Goal: Task Accomplishment & Management: Manage account settings

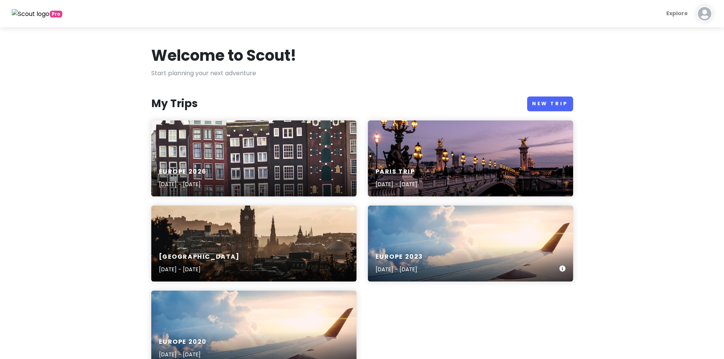
click at [403, 256] on h6 "Europe 2023" at bounding box center [400, 257] width 48 height 8
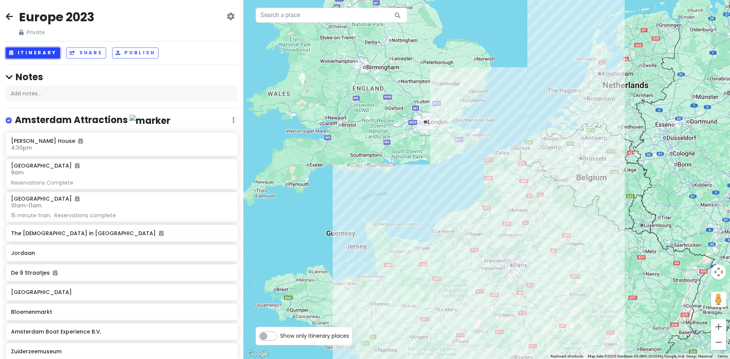
click at [35, 54] on button "Itinerary" at bounding box center [33, 53] width 54 height 11
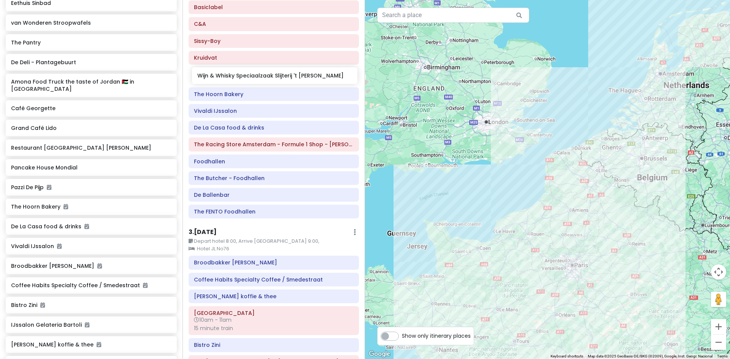
scroll to position [125, 0]
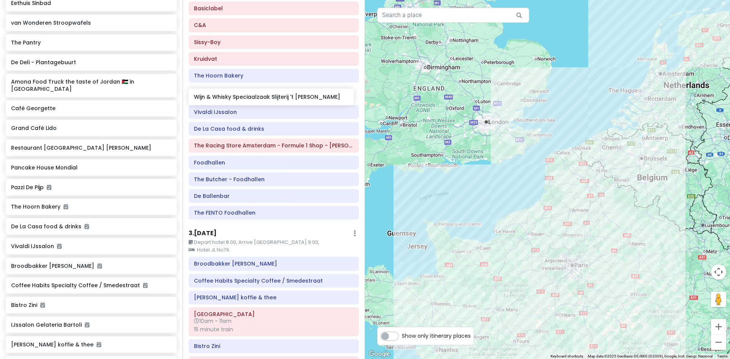
drag, startPoint x: 46, startPoint y: 230, endPoint x: 228, endPoint y: 101, distance: 223.5
click at [228, 101] on div "Europe 2023 Private Change Dates Make a Copy Delete Trip Give Feedback 💡 Suppor…" at bounding box center [365, 179] width 730 height 359
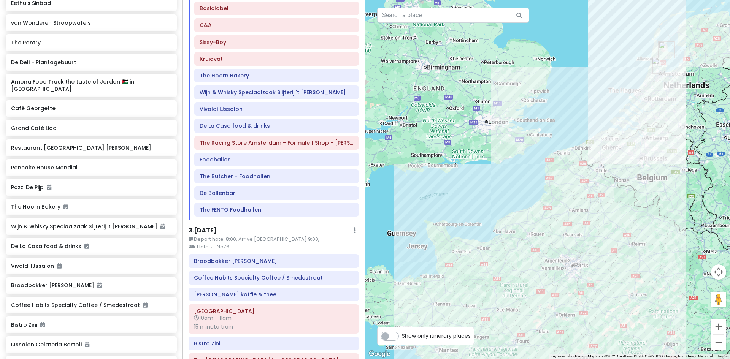
scroll to position [0, 0]
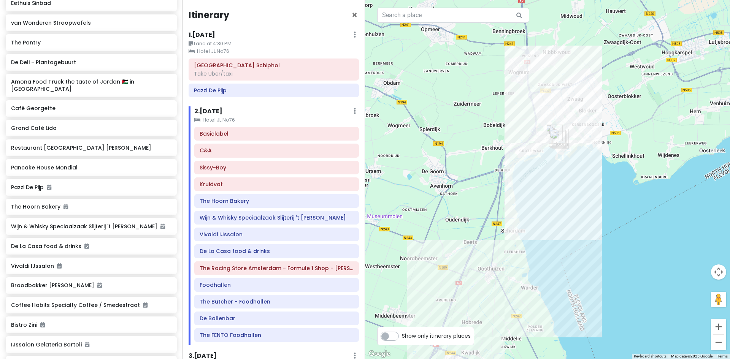
drag, startPoint x: 605, startPoint y: 78, endPoint x: 518, endPoint y: 366, distance: 301.4
click at [518, 359] on html "Europe 2023 Private Change Dates Make a Copy Delete Trip Give Feedback 💡 Suppor…" at bounding box center [365, 179] width 730 height 359
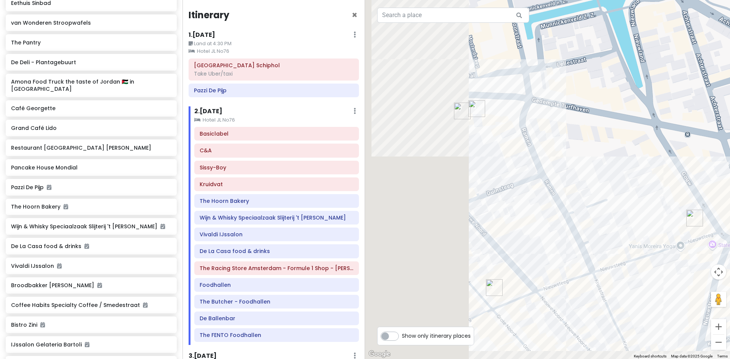
drag, startPoint x: 528, startPoint y: 106, endPoint x: 662, endPoint y: 23, distance: 157.6
click at [662, 23] on div at bounding box center [547, 179] width 365 height 359
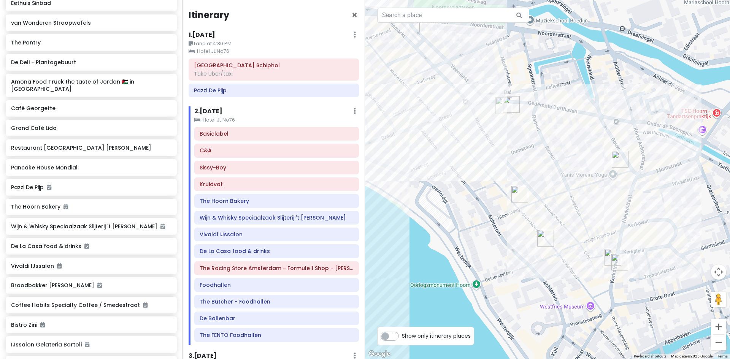
click at [621, 158] on img "Sissy-Boy" at bounding box center [620, 159] width 23 height 23
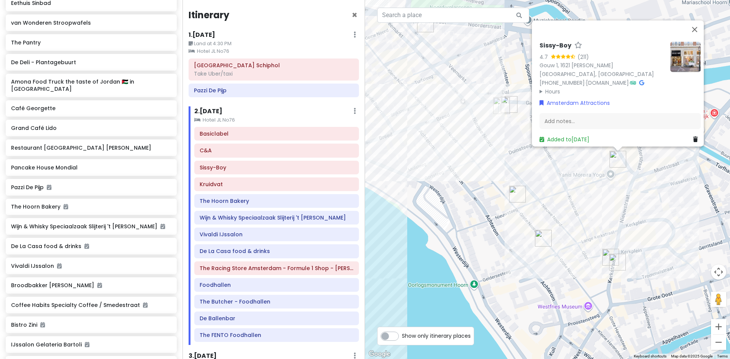
drag, startPoint x: 614, startPoint y: 263, endPoint x: 611, endPoint y: 257, distance: 6.8
click at [614, 263] on img "The Hoorn Bakery" at bounding box center [617, 262] width 23 height 23
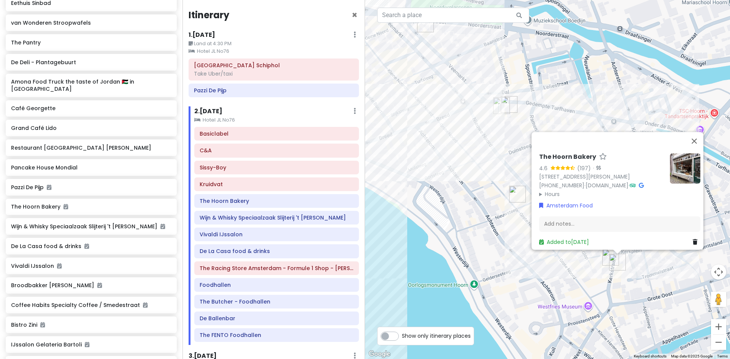
click at [608, 255] on img "The Hoorn Bakery" at bounding box center [617, 262] width 23 height 23
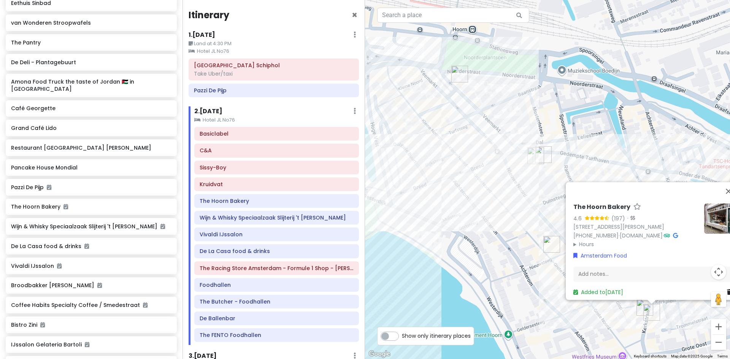
drag, startPoint x: 448, startPoint y: 130, endPoint x: 462, endPoint y: 142, distance: 18.4
click at [462, 142] on div "The Hoorn Bakery 4.6 (197) · Kerkstraat 8, 1621 CW Hoorn, Netherlands +31 6 122…" at bounding box center [547, 179] width 365 height 359
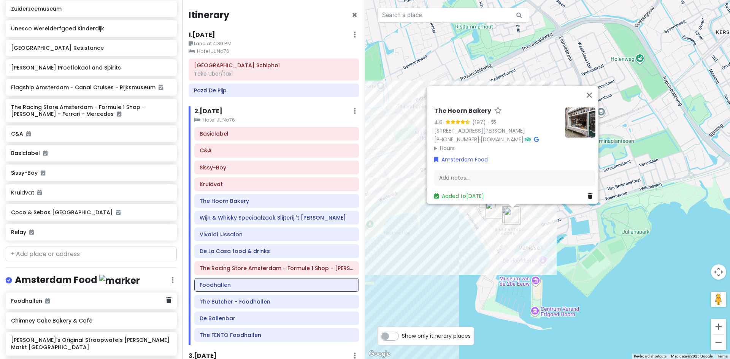
scroll to position [380, 0]
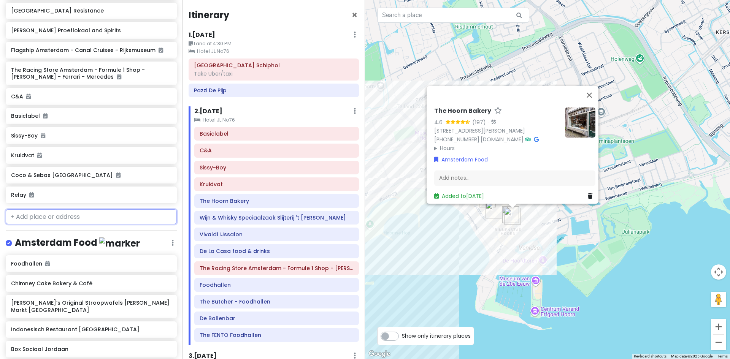
click at [38, 225] on input "text" at bounding box center [91, 216] width 171 height 15
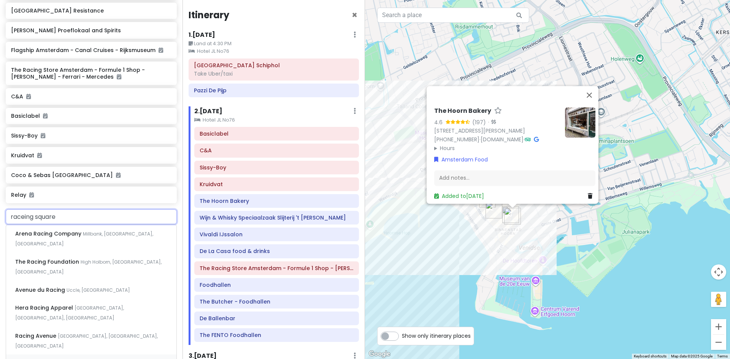
click at [22, 222] on input "raceing square" at bounding box center [91, 216] width 171 height 15
click at [70, 223] on input "racing square" at bounding box center [91, 216] width 171 height 15
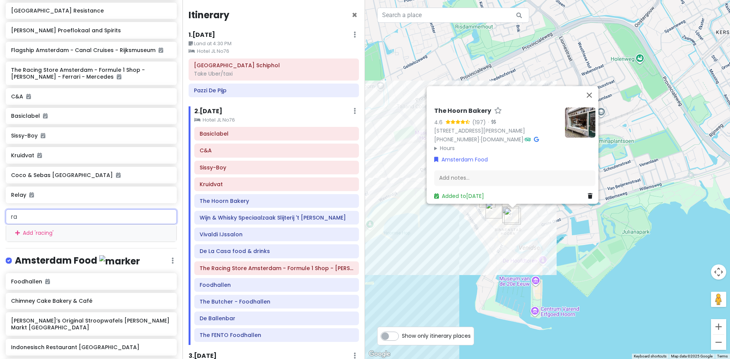
type input "r"
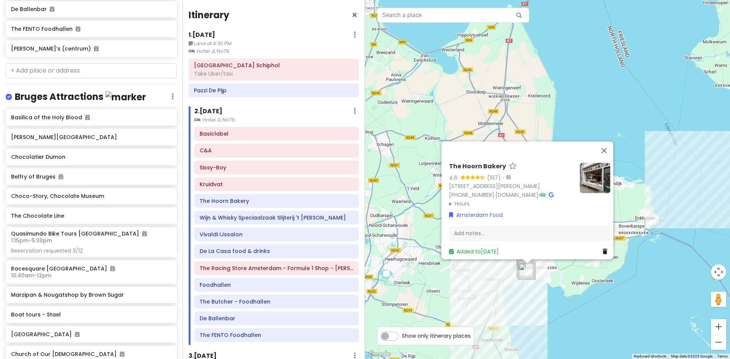
scroll to position [1293, 0]
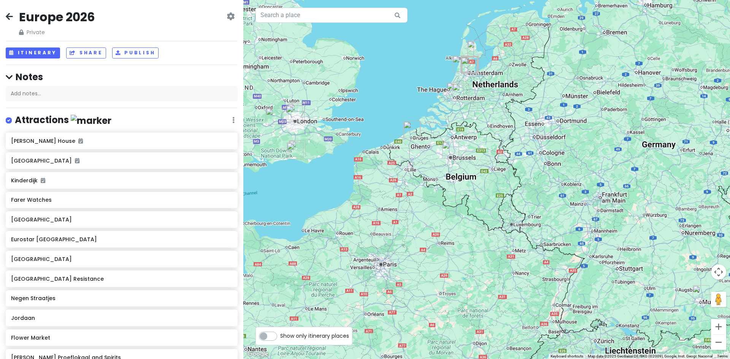
click at [230, 122] on div "Attractions Edit Reorder Delete List" at bounding box center [122, 122] width 232 height 16
click at [232, 120] on icon at bounding box center [233, 120] width 2 height 6
click at [201, 141] on link "Edit" at bounding box center [211, 143] width 61 height 18
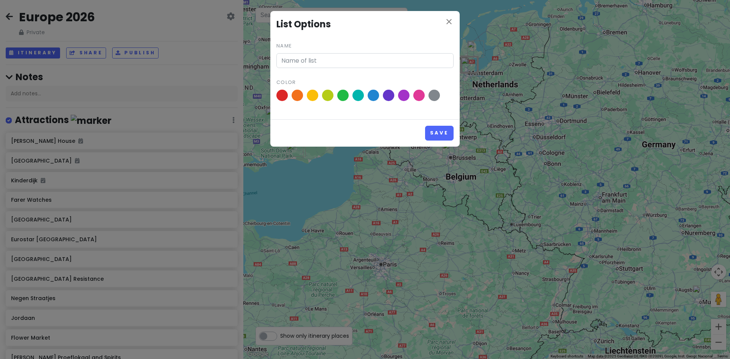
type input "Attractions"
click at [452, 18] on icon "close" at bounding box center [448, 21] width 9 height 9
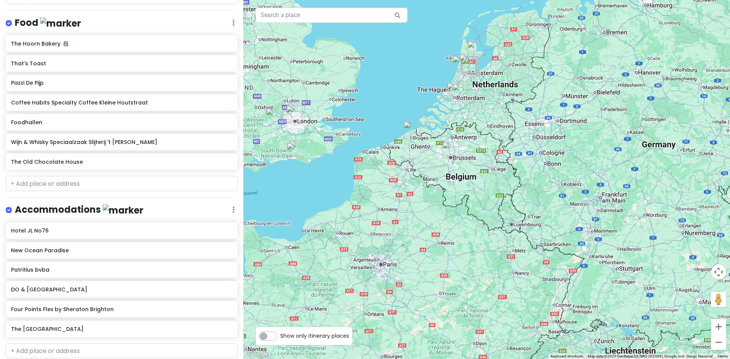
scroll to position [507, 0]
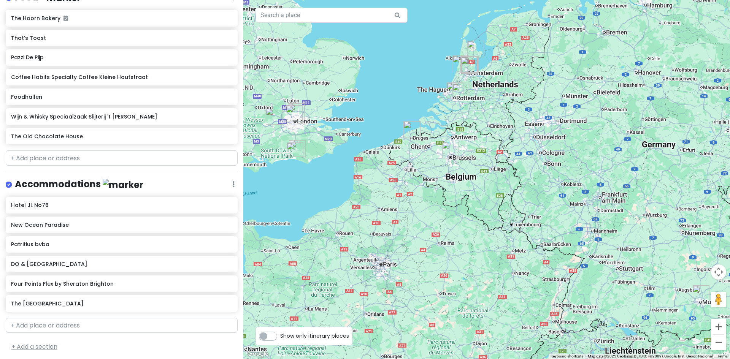
click at [25, 346] on link "+ Add a section" at bounding box center [34, 347] width 46 height 9
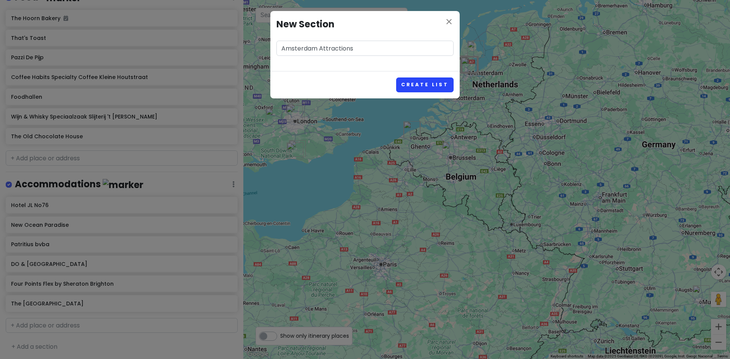
type input "Amsterdam Attractions"
click at [424, 81] on button "Create List" at bounding box center [424, 85] width 57 height 15
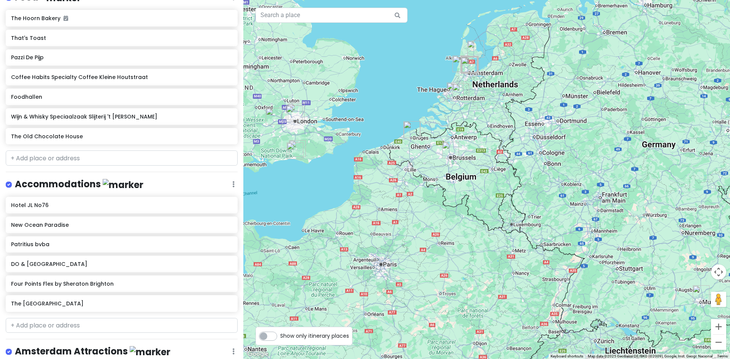
scroll to position [555, 0]
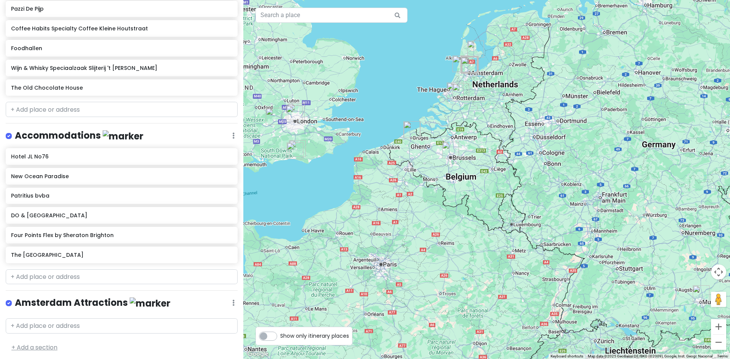
click at [42, 344] on link "+ Add a section" at bounding box center [34, 347] width 46 height 9
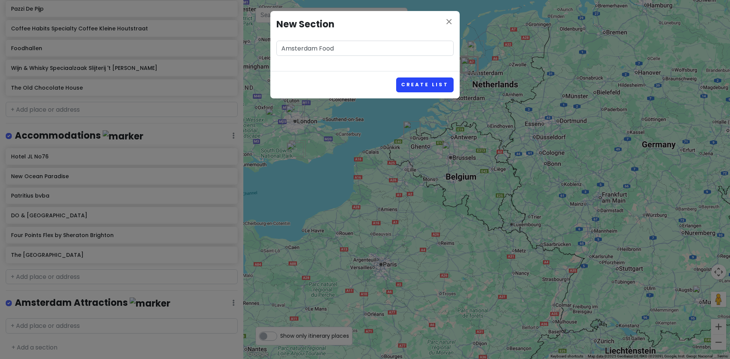
type input "Amsterdam Food"
click at [410, 82] on button "Create List" at bounding box center [424, 85] width 57 height 15
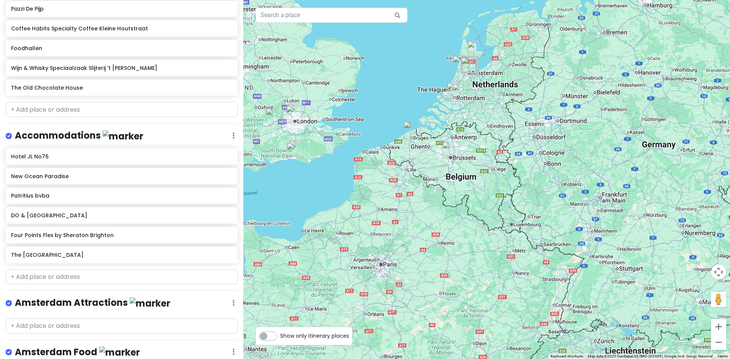
scroll to position [604, 0]
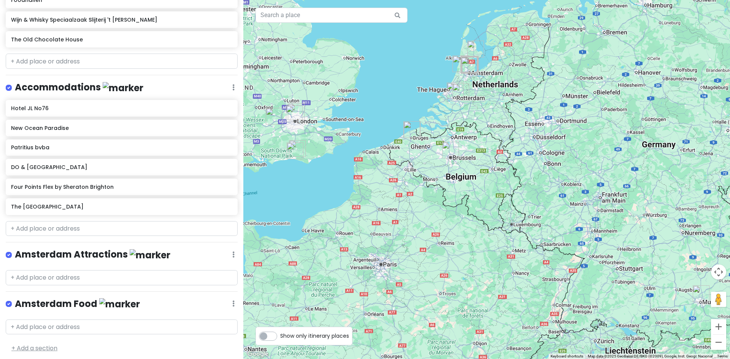
click at [37, 344] on link "+ Add a section" at bounding box center [34, 348] width 46 height 9
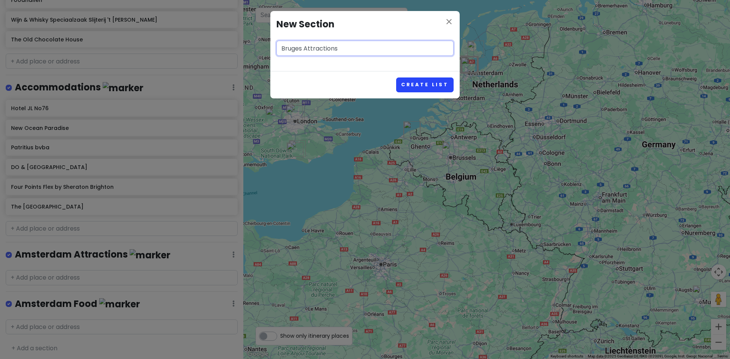
type input "Bruges Attractions"
click at [430, 89] on button "Create List" at bounding box center [424, 85] width 57 height 15
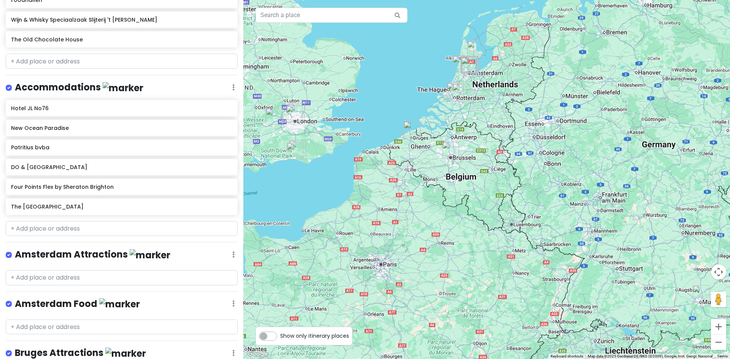
scroll to position [652, 0]
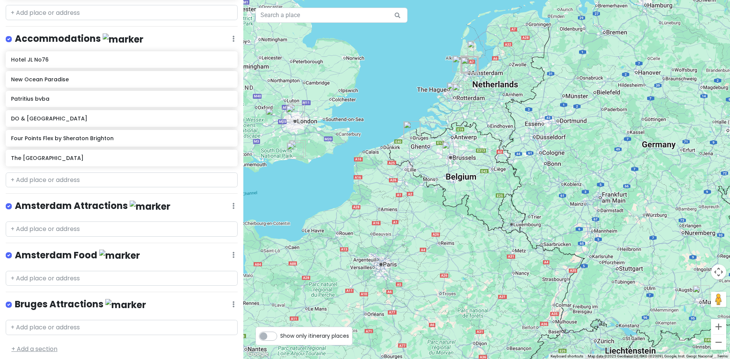
click at [27, 347] on link "+ Add a section" at bounding box center [34, 349] width 46 height 9
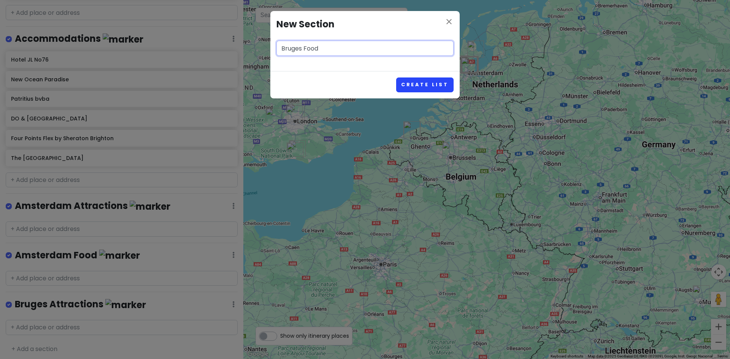
type input "Bruges Food"
click at [435, 86] on button "Create List" at bounding box center [424, 85] width 57 height 15
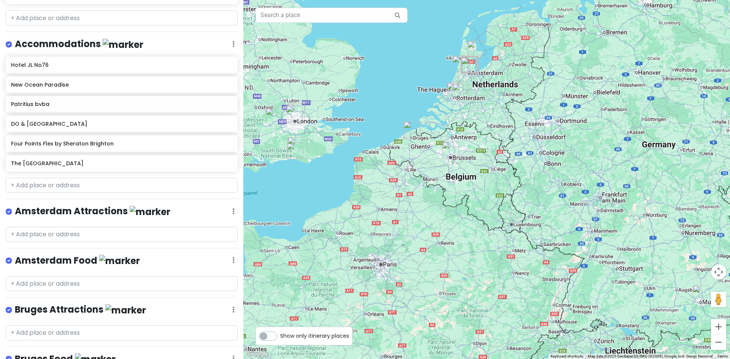
scroll to position [701, 0]
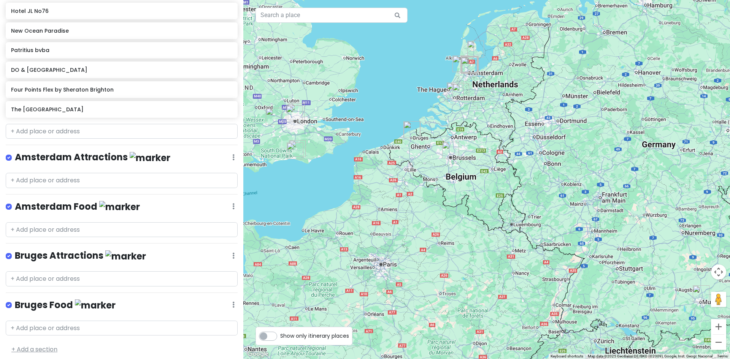
click at [33, 345] on link "+ Add a section" at bounding box center [34, 349] width 46 height 9
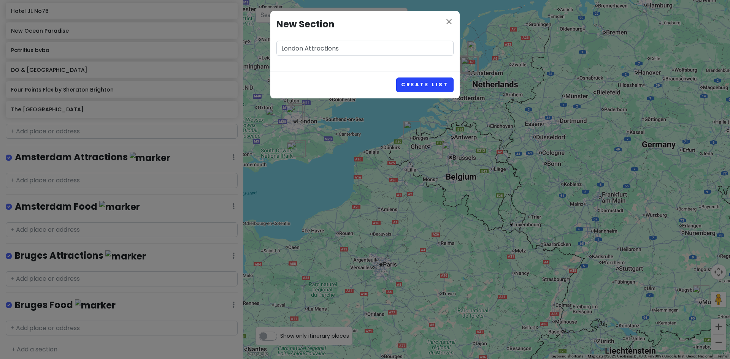
type input "London Attractions"
click at [422, 82] on button "Create List" at bounding box center [424, 85] width 57 height 15
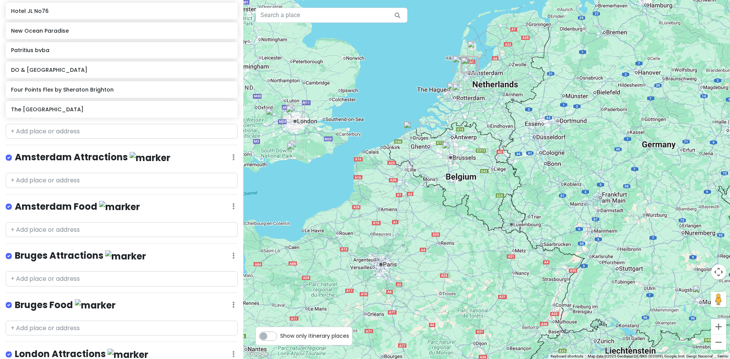
scroll to position [750, 0]
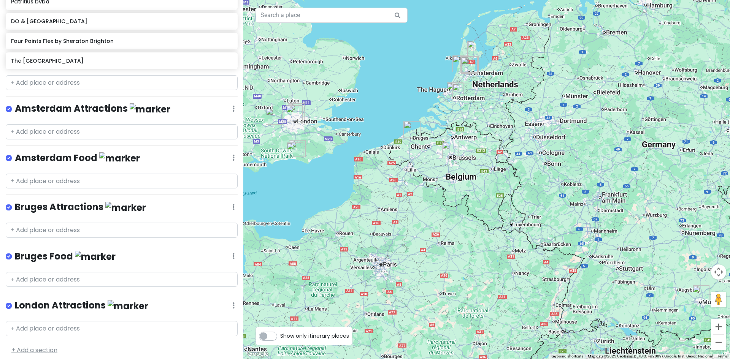
click at [31, 347] on link "+ Add a section" at bounding box center [34, 350] width 46 height 9
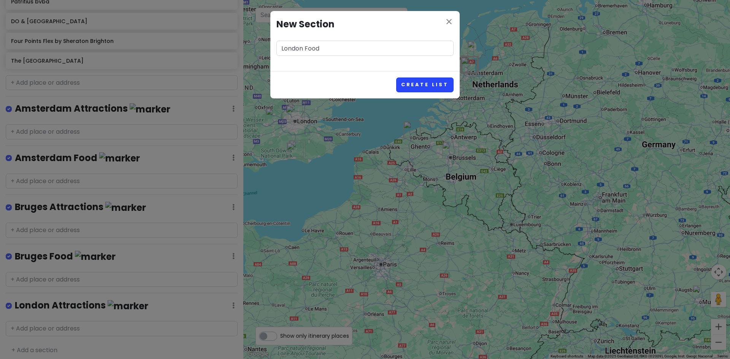
type input "London Food"
click at [442, 87] on button "Create List" at bounding box center [424, 85] width 57 height 15
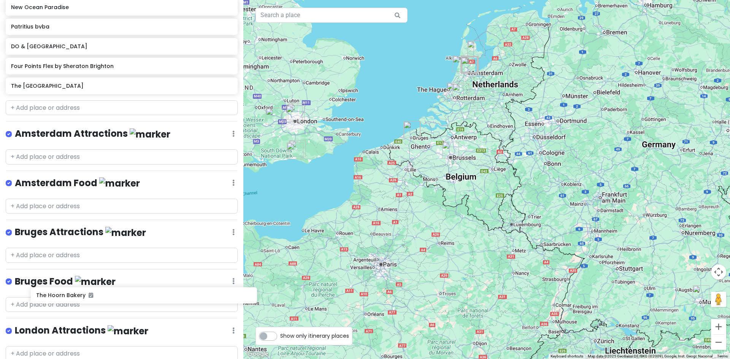
scroll to position [760, 0]
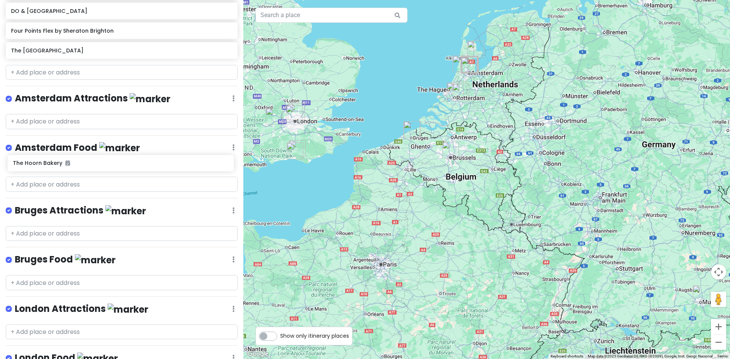
drag, startPoint x: 30, startPoint y: 32, endPoint x: 32, endPoint y: 165, distance: 133.5
click at [32, 165] on div "Europe 2026 Private Change Dates Make a Copy Delete Trip Give Feedback 💡 Suppor…" at bounding box center [121, 179] width 243 height 359
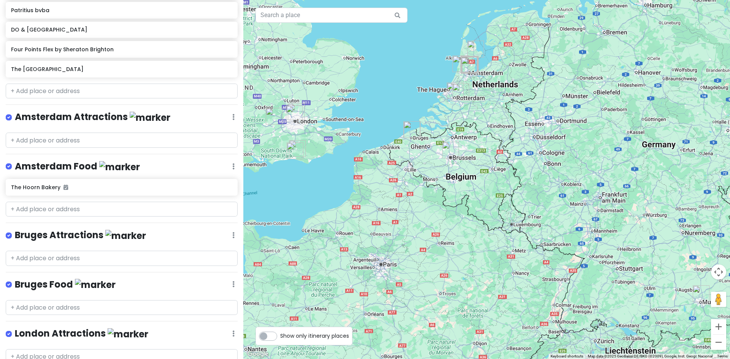
scroll to position [721, 0]
drag, startPoint x: 46, startPoint y: 162, endPoint x: 41, endPoint y: 162, distance: 4.6
click at [41, 162] on h4 "Amsterdam Food" at bounding box center [77, 167] width 125 height 13
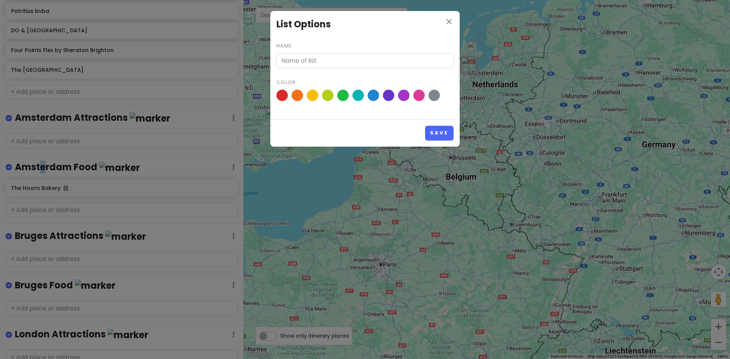
type input "Amsterdam Food"
click at [227, 167] on div "close List Options Name Amsterdam Food Color Save" at bounding box center [365, 179] width 730 height 359
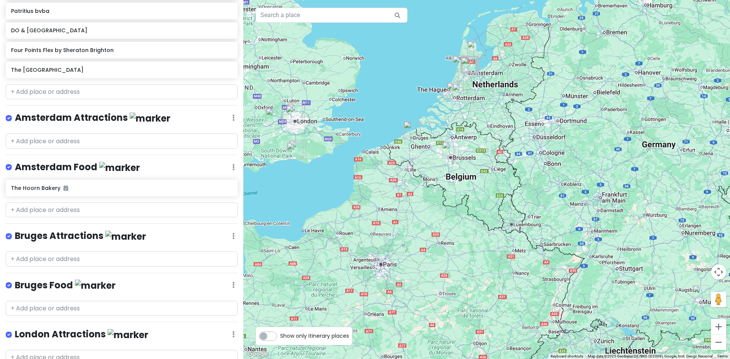
click at [232, 164] on icon at bounding box center [233, 167] width 2 height 6
click at [208, 206] on link "Reorder" at bounding box center [211, 208] width 61 height 18
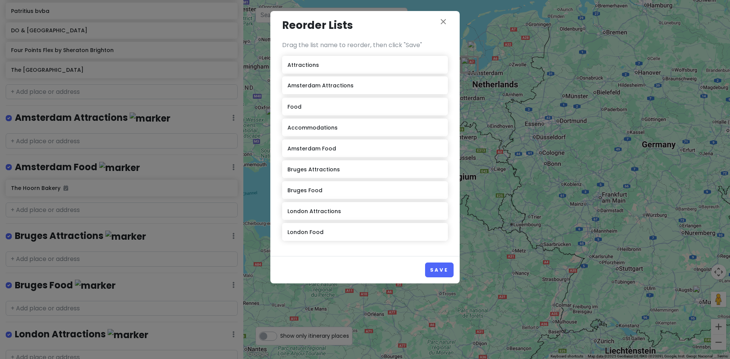
drag, startPoint x: 315, startPoint y: 130, endPoint x: 315, endPoint y: 88, distance: 42.6
click at [315, 88] on div "Attractions Food Accommodations [GEOGRAPHIC_DATA] Attractions [GEOGRAPHIC_DATA]…" at bounding box center [365, 150] width 166 height 188
drag, startPoint x: 318, startPoint y: 151, endPoint x: 316, endPoint y: 125, distance: 26.3
click at [316, 125] on div "Attractions [GEOGRAPHIC_DATA] Attractions Food Accommodations [GEOGRAPHIC_DATA]…" at bounding box center [365, 150] width 166 height 188
drag, startPoint x: 317, startPoint y: 171, endPoint x: 317, endPoint y: 109, distance: 62.7
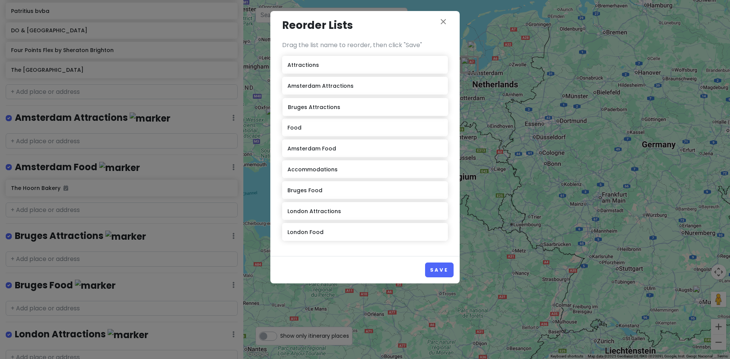
click at [317, 109] on div "Attractions [GEOGRAPHIC_DATA] Attractions Food Amsterdam Food Accommodations Br…" at bounding box center [365, 150] width 166 height 188
drag, startPoint x: 317, startPoint y: 191, endPoint x: 317, endPoint y: 170, distance: 21.7
click at [317, 170] on div "Attractions [GEOGRAPHIC_DATA] Attractions Bruges Attractions Food Amsterdam Foo…" at bounding box center [365, 150] width 166 height 188
drag, startPoint x: 320, startPoint y: 213, endPoint x: 319, endPoint y: 128, distance: 84.8
click at [319, 128] on div "Attractions [GEOGRAPHIC_DATA] Attractions Bruges Attractions Food Amsterdam Foo…" at bounding box center [365, 150] width 166 height 188
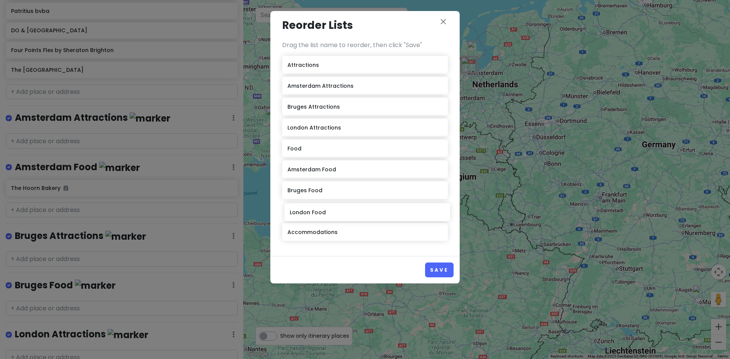
drag, startPoint x: 311, startPoint y: 237, endPoint x: 314, endPoint y: 217, distance: 20.3
click at [314, 217] on div "Attractions [GEOGRAPHIC_DATA] Attractions Bruges Attractions [GEOGRAPHIC_DATA] …" at bounding box center [365, 150] width 166 height 188
click at [433, 270] on button "Save" at bounding box center [439, 270] width 29 height 15
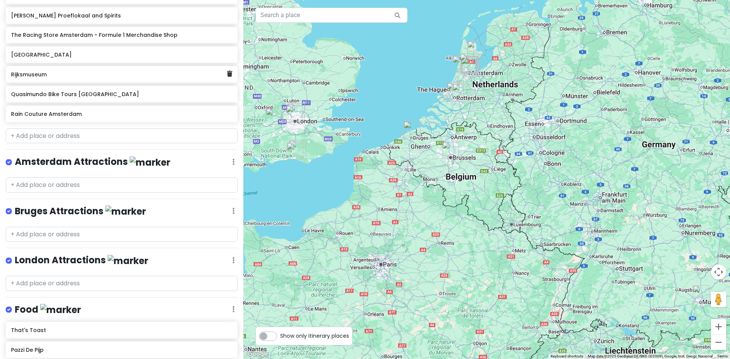
scroll to position [342, 0]
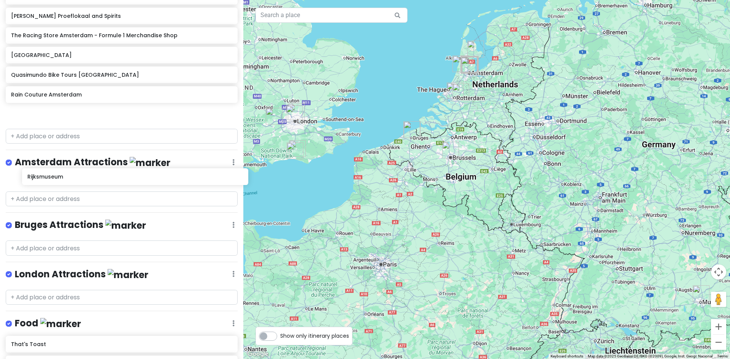
drag, startPoint x: 36, startPoint y: 75, endPoint x: 52, endPoint y: 178, distance: 104.3
click at [52, 178] on div "Europe 2026 Private Change Dates Make a Copy Delete Trip Give Feedback 💡 Suppor…" at bounding box center [121, 179] width 243 height 359
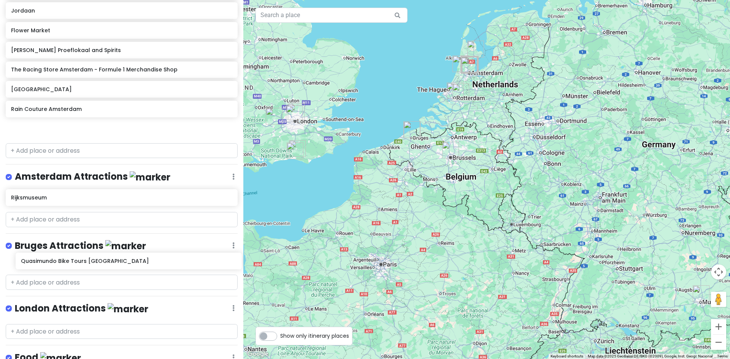
scroll to position [309, 0]
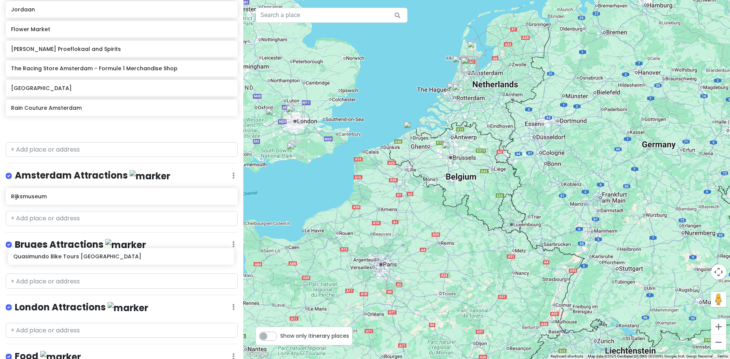
drag, startPoint x: 44, startPoint y: 114, endPoint x: 47, endPoint y: 257, distance: 143.0
click at [47, 257] on div "Europe 2026 Private Change Dates Make a Copy Delete Trip Give Feedback 💡 Suppor…" at bounding box center [121, 179] width 243 height 359
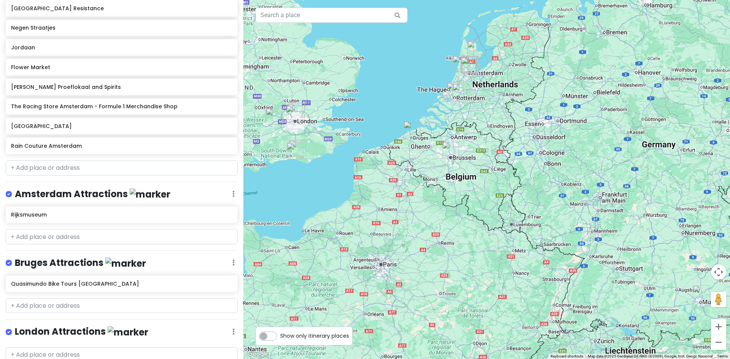
scroll to position [269, 0]
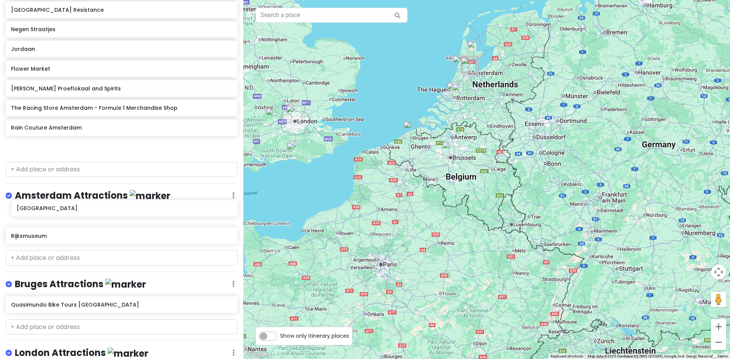
drag, startPoint x: 38, startPoint y: 129, endPoint x: 44, endPoint y: 210, distance: 81.5
click at [44, 210] on div "Europe 2026 Private Change Dates Make a Copy Delete Trip Give Feedback 💡 Suppor…" at bounding box center [121, 179] width 243 height 359
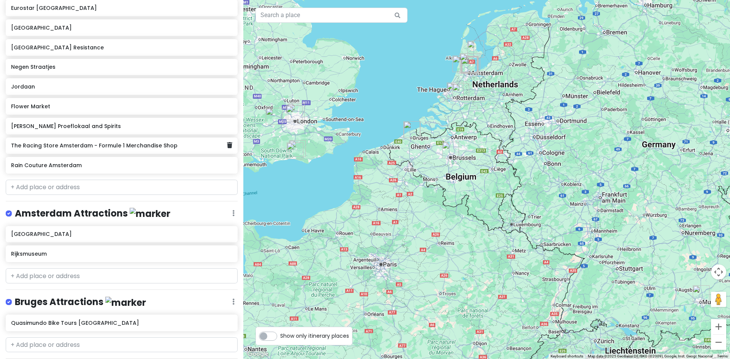
scroll to position [230, 0]
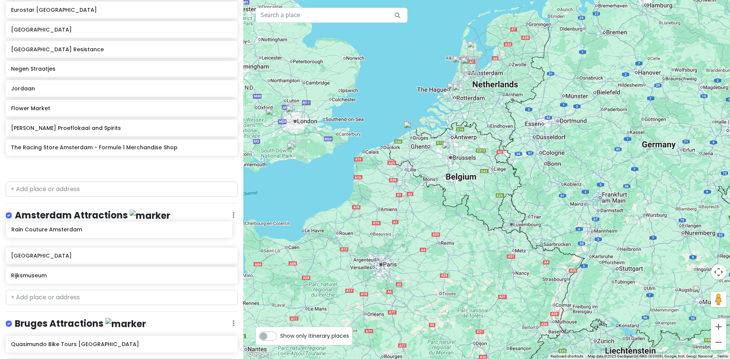
drag, startPoint x: 35, startPoint y: 168, endPoint x: 36, endPoint y: 228, distance: 60.8
click at [36, 228] on div "Europe 2026 Private Change Dates Make a Copy Delete Trip Give Feedback 💡 Suppor…" at bounding box center [121, 179] width 243 height 359
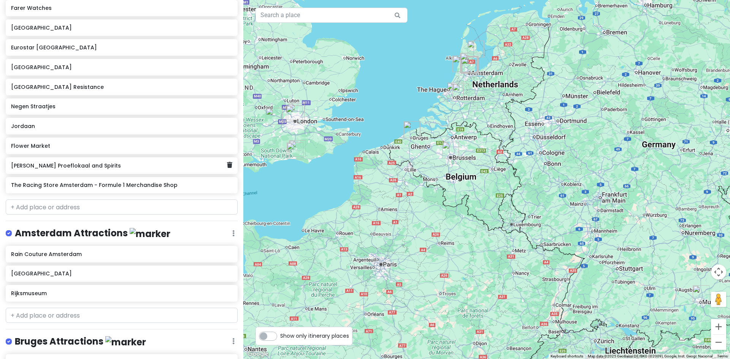
scroll to position [190, 0]
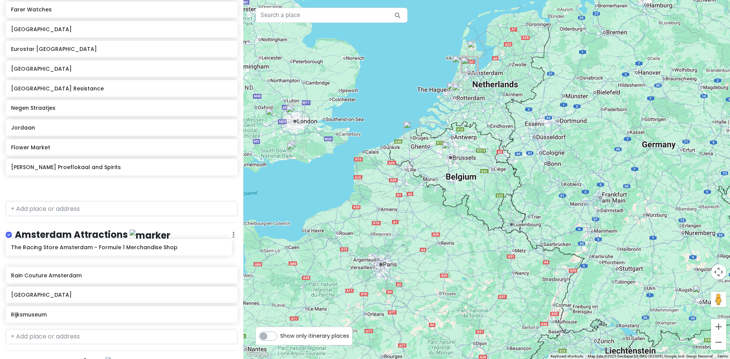
drag, startPoint x: 51, startPoint y: 187, endPoint x: 51, endPoint y: 249, distance: 61.6
click at [51, 249] on div "Europe 2026 Private Change Dates Make a Copy Delete Trip Give Feedback 💡 Suppor…" at bounding box center [121, 179] width 243 height 359
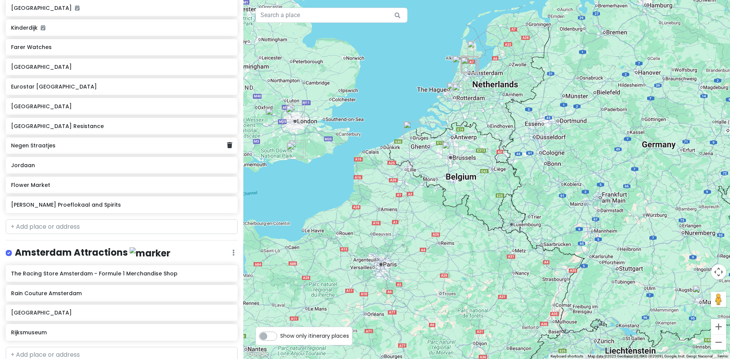
scroll to position [151, 0]
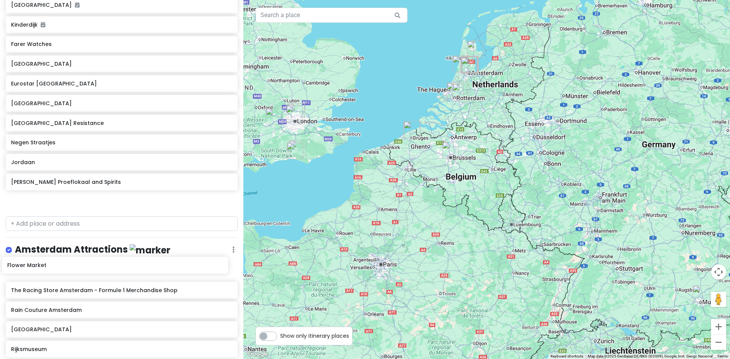
drag, startPoint x: 35, startPoint y: 187, endPoint x: 32, endPoint y: 267, distance: 79.5
click at [32, 267] on div "Europe 2026 Private Change Dates Make a Copy Delete Trip Give Feedback 💡 Suppor…" at bounding box center [121, 179] width 243 height 359
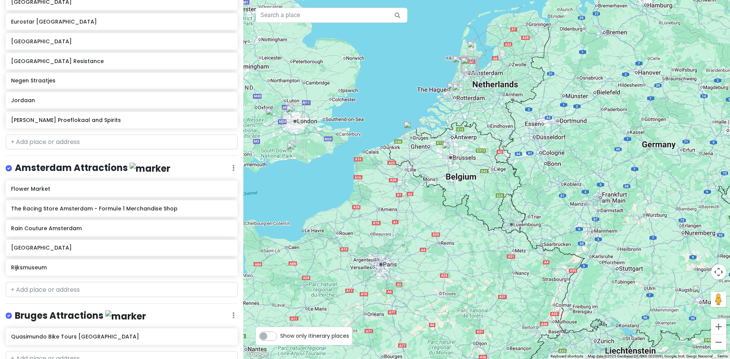
scroll to position [230, 0]
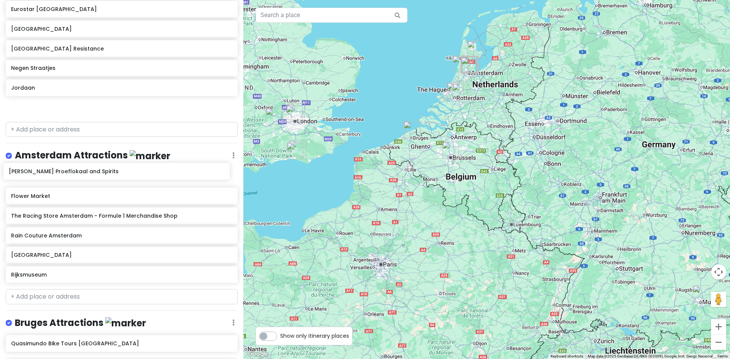
drag, startPoint x: 43, startPoint y: 108, endPoint x: 40, endPoint y: 172, distance: 64.7
click at [40, 172] on div "Europe 2026 Private Change Dates Make a Copy Delete Trip Give Feedback 💡 Suppor…" at bounding box center [121, 179] width 243 height 359
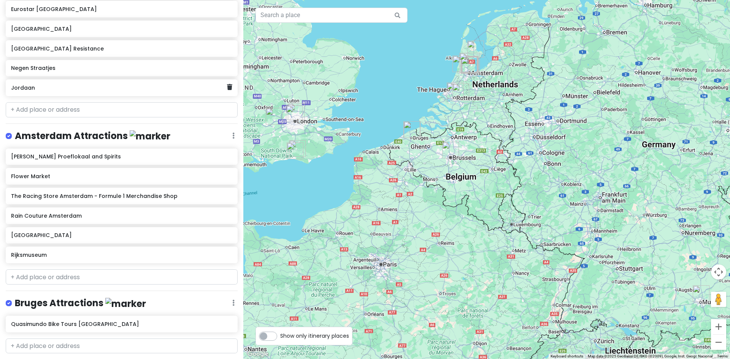
scroll to position [191, 0]
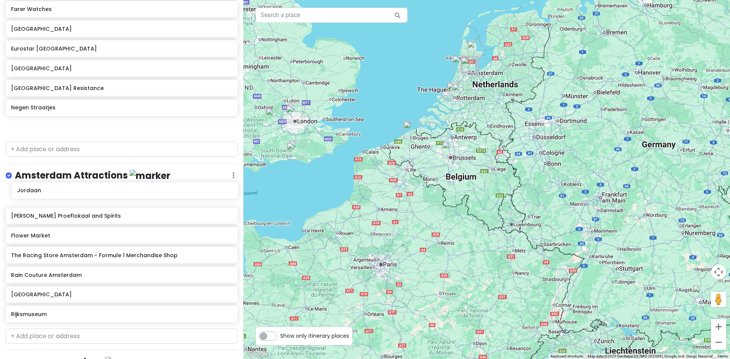
drag, startPoint x: 30, startPoint y: 127, endPoint x: 36, endPoint y: 191, distance: 64.2
click at [36, 191] on div "Europe 2026 Private Change Dates Make a Copy Delete Trip Give Feedback 💡 Suppor…" at bounding box center [121, 179] width 243 height 359
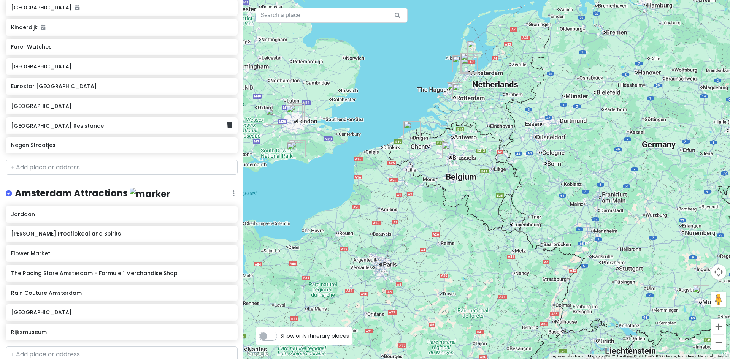
scroll to position [152, 0]
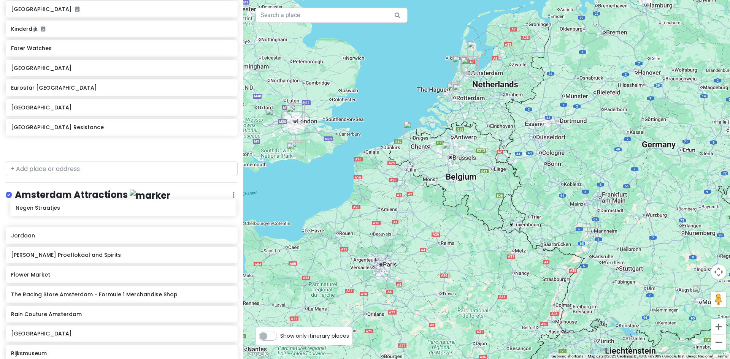
drag, startPoint x: 23, startPoint y: 148, endPoint x: 28, endPoint y: 209, distance: 61.8
click at [28, 209] on div "Europe 2026 Private Change Dates Make a Copy Delete Trip Give Feedback 💡 Suppor…" at bounding box center [121, 179] width 243 height 359
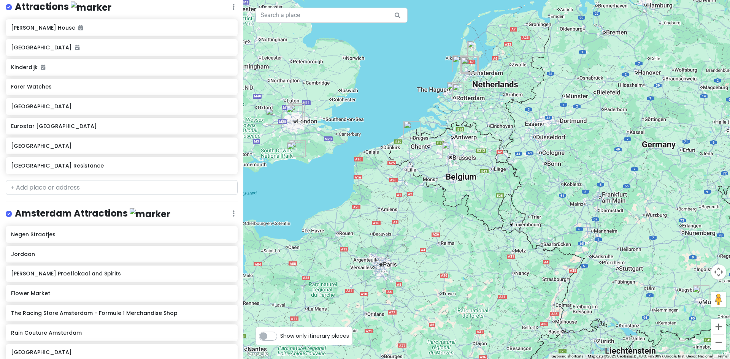
scroll to position [113, 0]
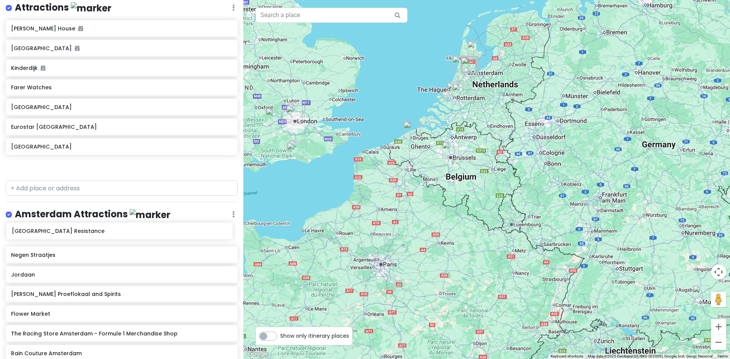
drag, startPoint x: 35, startPoint y: 168, endPoint x: 36, endPoint y: 233, distance: 65.4
click at [36, 233] on div "Europe 2026 Private Change Dates Make a Copy Delete Trip Give Feedback 💡 Suppor…" at bounding box center [121, 179] width 243 height 359
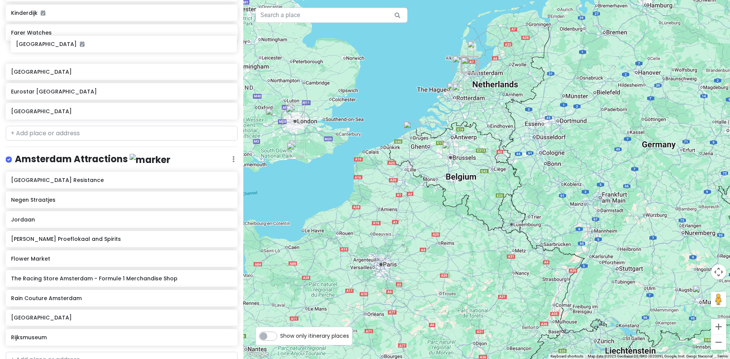
scroll to position [147, 0]
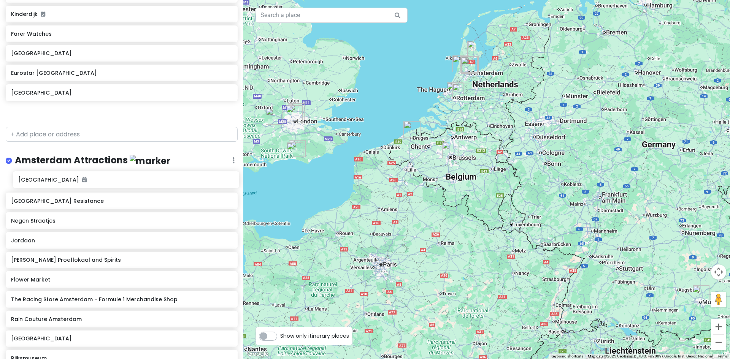
drag, startPoint x: 39, startPoint y: 12, endPoint x: 46, endPoint y: 182, distance: 170.5
click at [46, 182] on div "Europe 2026 Private Change Dates Make a Copy Delete Trip Give Feedback 💡 Suppor…" at bounding box center [121, 179] width 243 height 359
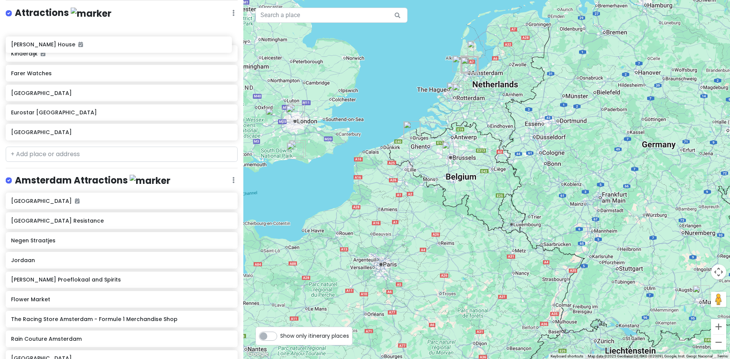
scroll to position [105, 0]
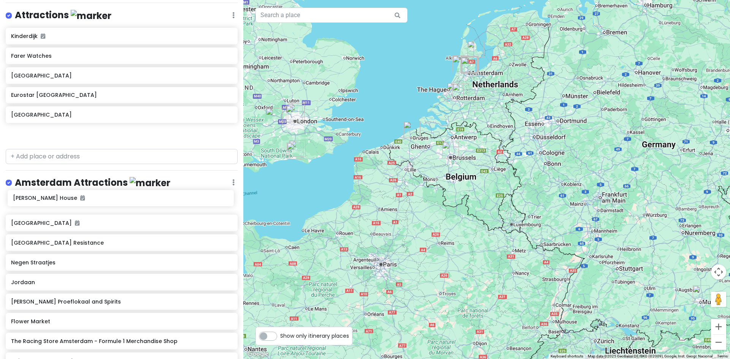
drag, startPoint x: 45, startPoint y: 38, endPoint x: 47, endPoint y: 203, distance: 165.0
click at [47, 203] on div "Europe 2026 Private Change Dates Make a Copy Delete Trip Give Feedback 💡 Suppor…" at bounding box center [121, 179] width 243 height 359
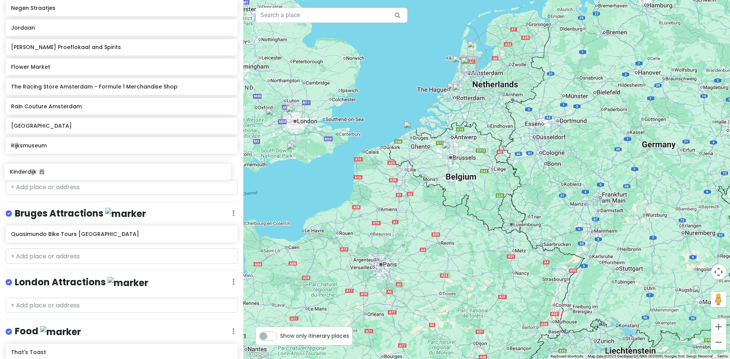
drag, startPoint x: 27, startPoint y: 39, endPoint x: 25, endPoint y: 176, distance: 136.5
click at [25, 176] on div "Europe 2026 Private Change Dates Make a Copy Delete Trip Give Feedback 💡 Suppor…" at bounding box center [121, 179] width 243 height 359
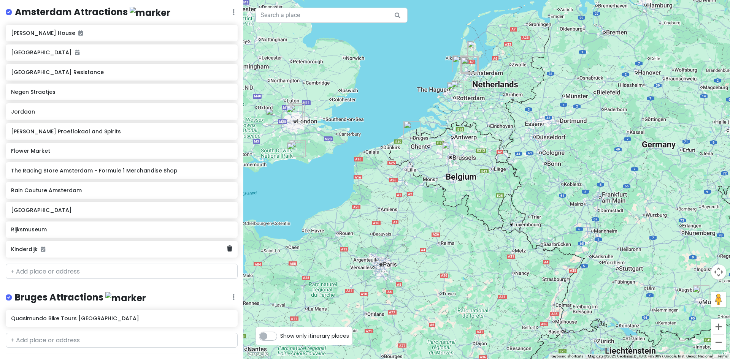
scroll to position [206, 0]
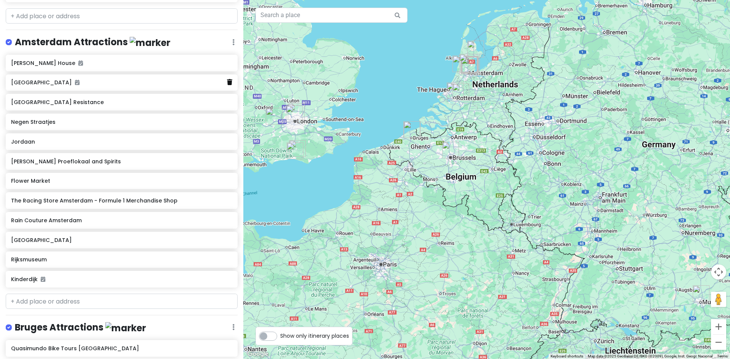
click at [227, 80] on icon at bounding box center [229, 82] width 5 height 6
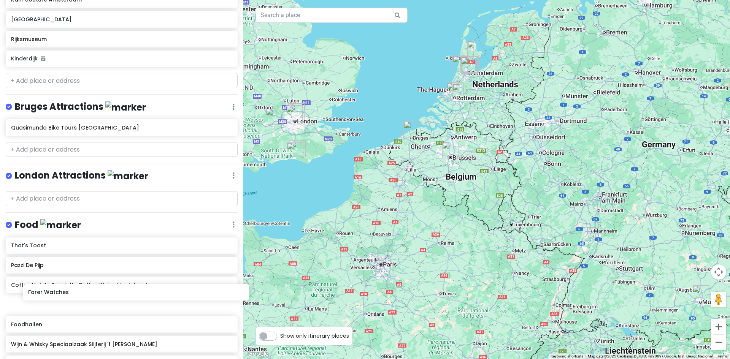
scroll to position [413, 0]
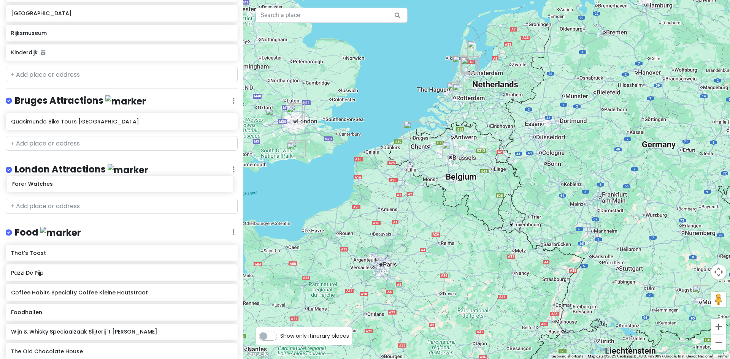
drag, startPoint x: 41, startPoint y: 67, endPoint x: 42, endPoint y: 187, distance: 119.8
click at [42, 187] on div "Europe 2026 Private Change Dates Make a Copy Delete Trip Give Feedback 💡 Suppor…" at bounding box center [121, 179] width 243 height 359
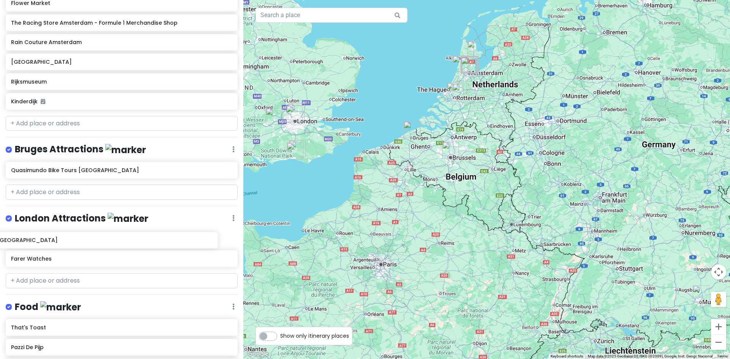
scroll to position [347, 0]
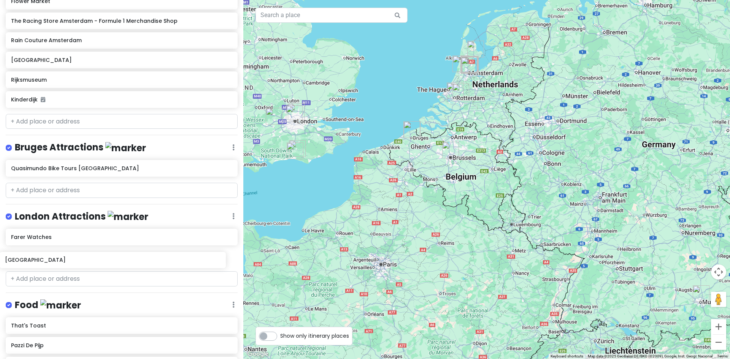
drag, startPoint x: 52, startPoint y: 145, endPoint x: 47, endPoint y: 261, distance: 116.4
click at [47, 263] on div "Europe 2026 Private Change Dates Make a Copy Delete Trip Give Feedback 💡 Suppor…" at bounding box center [121, 179] width 243 height 359
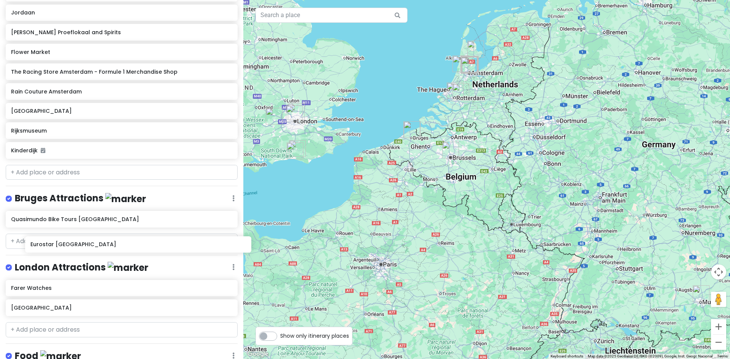
scroll to position [276, 0]
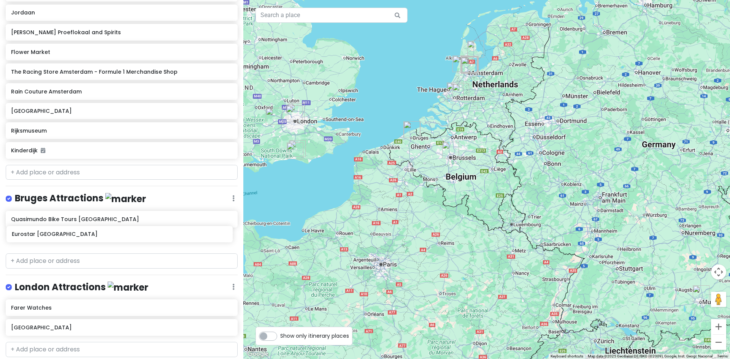
drag, startPoint x: 65, startPoint y: 63, endPoint x: 65, endPoint y: 236, distance: 173.4
click at [65, 236] on div "Europe 2026 Private Change Dates Make a Copy Delete Trip Give Feedback 💡 Suppor…" at bounding box center [121, 179] width 243 height 359
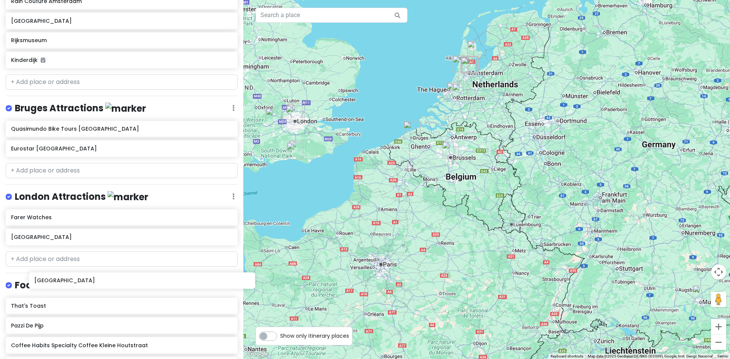
scroll to position [348, 0]
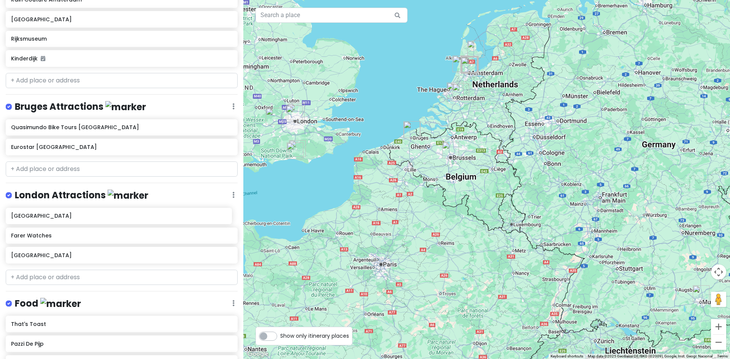
drag, startPoint x: 40, startPoint y: 94, endPoint x: 40, endPoint y: 216, distance: 122.0
click at [40, 216] on div "Europe 2026 Private Change Dates Make a Copy Delete Trip Give Feedback 💡 Suppor…" at bounding box center [121, 179] width 243 height 359
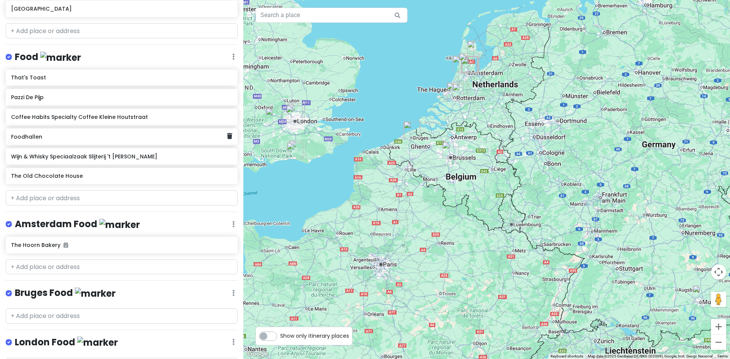
scroll to position [613, 0]
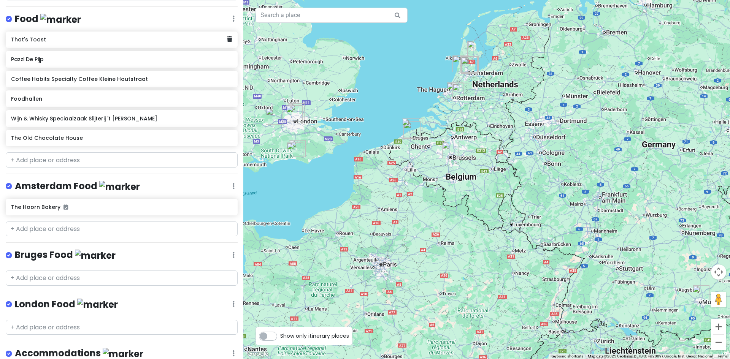
click at [33, 38] on h6 "That's Toast" at bounding box center [119, 39] width 216 height 7
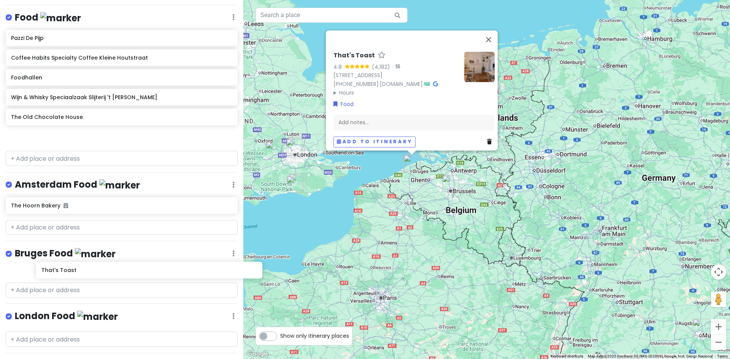
scroll to position [615, 0]
drag, startPoint x: 30, startPoint y: 39, endPoint x: 39, endPoint y: 267, distance: 228.6
click at [39, 267] on div "Europe 2026 Private Change Dates Make a Copy Delete Trip Give Feedback 💡 Suppor…" at bounding box center [121, 179] width 243 height 359
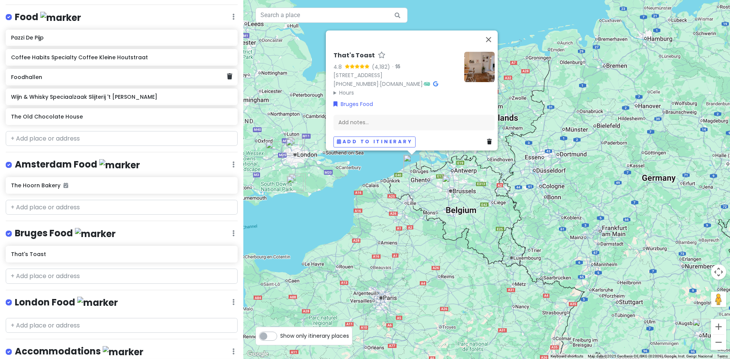
scroll to position [614, 0]
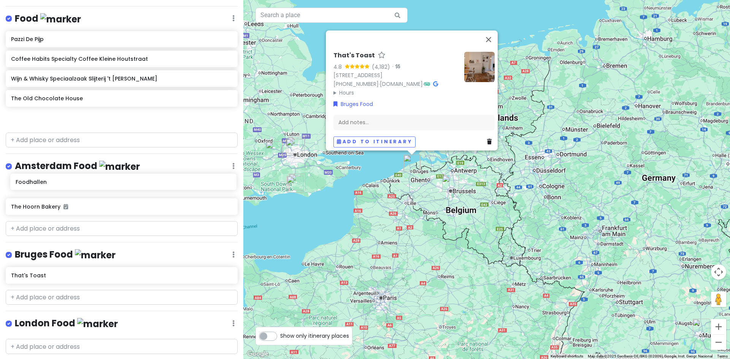
drag, startPoint x: 30, startPoint y: 78, endPoint x: 34, endPoint y: 186, distance: 108.1
click at [34, 186] on div "Europe 2026 Private Change Dates Make a Copy Delete Trip Give Feedback 💡 Suppor…" at bounding box center [121, 179] width 243 height 359
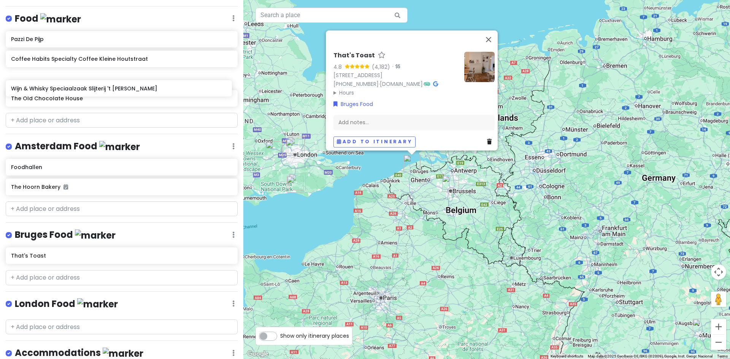
scroll to position [611, 0]
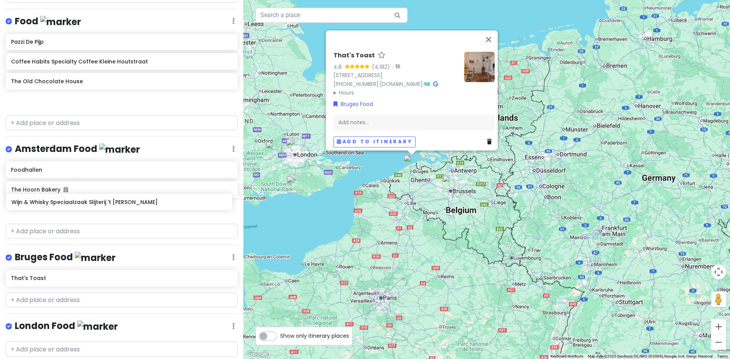
drag, startPoint x: 49, startPoint y: 79, endPoint x: 50, endPoint y: 206, distance: 126.6
click at [50, 206] on div "Europe 2026 Private Change Dates Make a Copy Delete Trip Give Feedback 💡 Suppor…" at bounding box center [121, 179] width 243 height 359
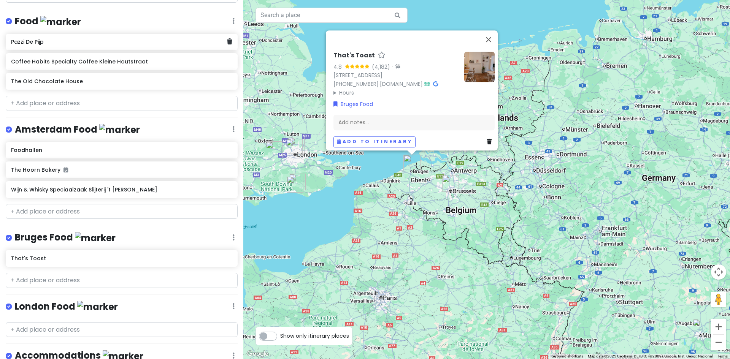
scroll to position [609, 0]
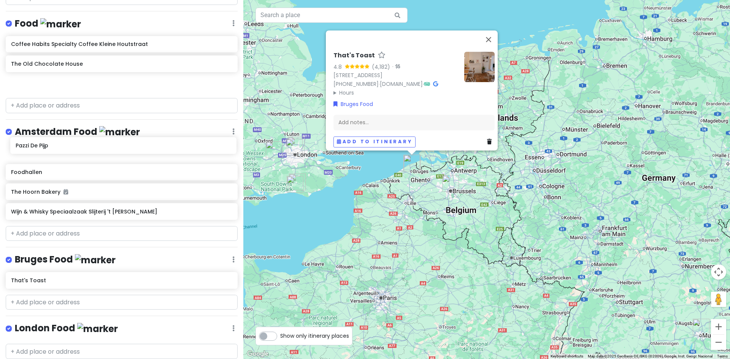
drag, startPoint x: 35, startPoint y: 41, endPoint x: 40, endPoint y: 148, distance: 106.9
click at [40, 148] on div "Europe 2026 Private Change Dates Make a Copy Delete Trip Give Feedback 💡 Suppor…" at bounding box center [121, 179] width 243 height 359
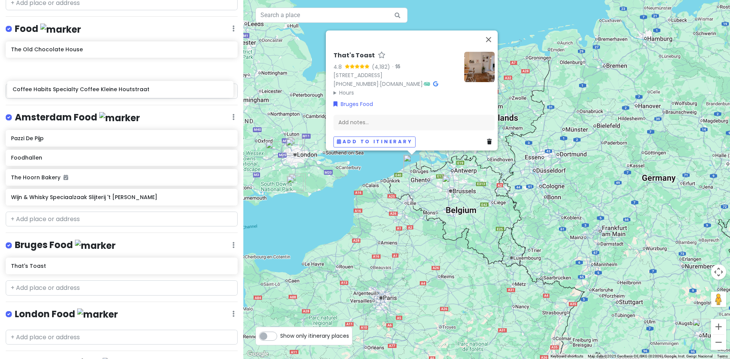
scroll to position [602, 0]
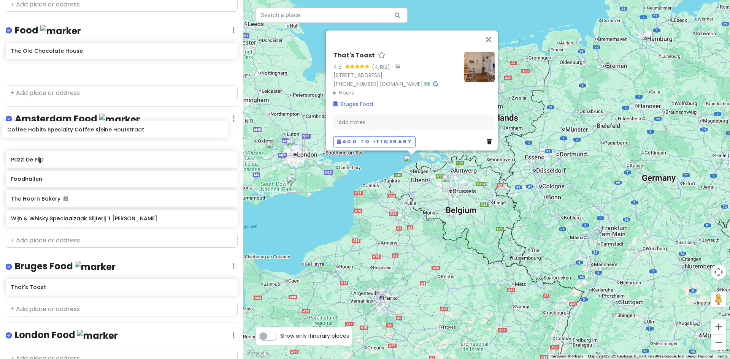
drag, startPoint x: 59, startPoint y: 43, endPoint x: 55, endPoint y: 132, distance: 88.7
click at [55, 132] on div "Europe 2026 Private Change Dates Make a Copy Delete Trip Give Feedback 💡 Suppor…" at bounding box center [121, 179] width 243 height 359
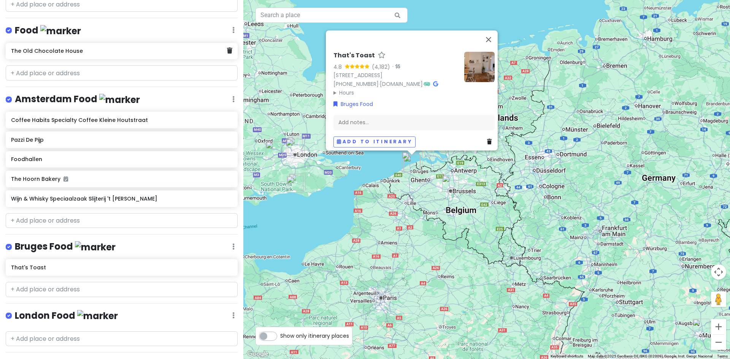
scroll to position [600, 0]
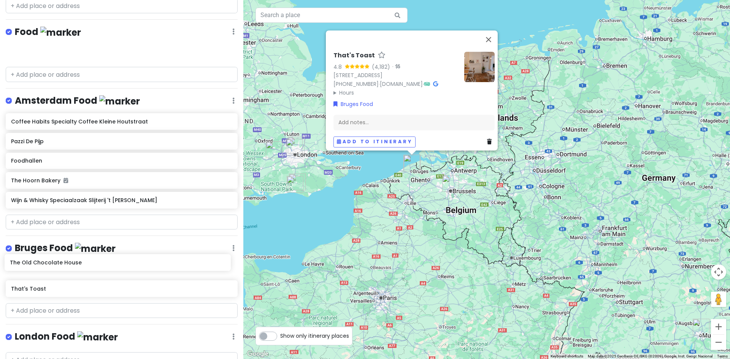
drag, startPoint x: 45, startPoint y: 46, endPoint x: 44, endPoint y: 260, distance: 214.8
click at [44, 260] on div "Europe 2026 Private Change Dates Make a Copy Delete Trip Give Feedback 💡 Suppor…" at bounding box center [121, 179] width 243 height 359
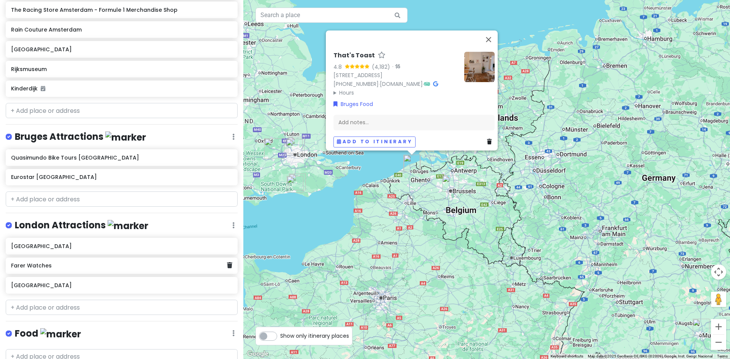
scroll to position [296, 0]
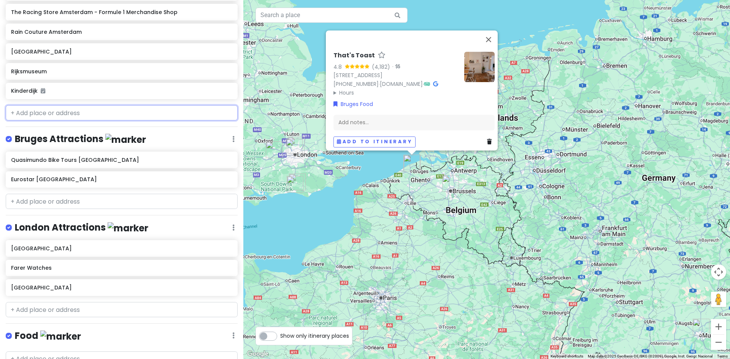
click at [56, 117] on input "text" at bounding box center [122, 112] width 232 height 15
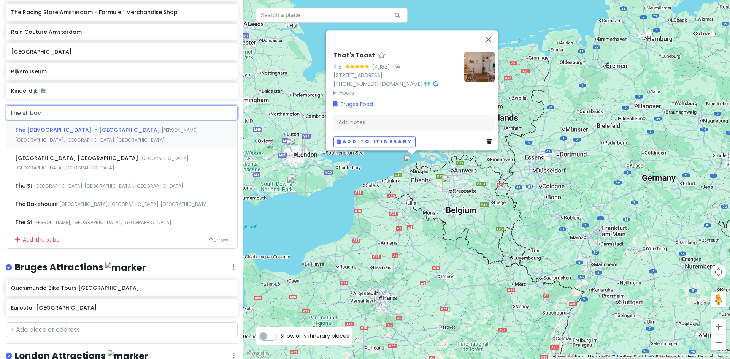
type input "the st bavo"
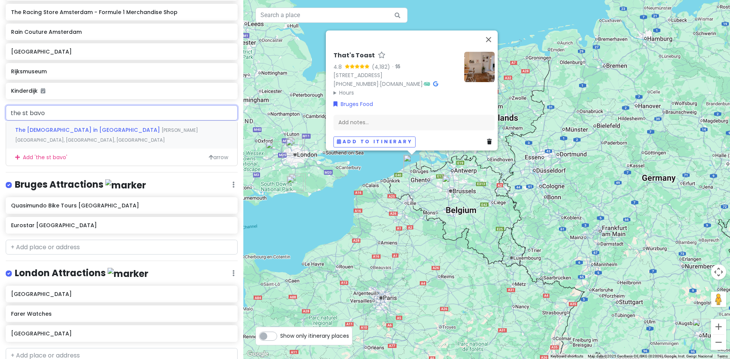
click at [103, 130] on span "[PERSON_NAME][GEOGRAPHIC_DATA], [GEOGRAPHIC_DATA], [GEOGRAPHIC_DATA]" at bounding box center [106, 135] width 183 height 16
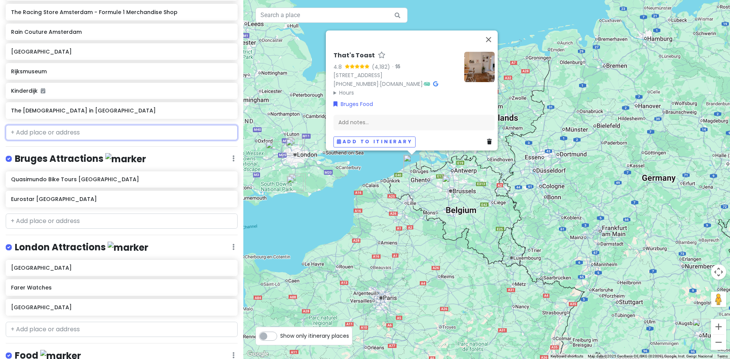
scroll to position [316, 0]
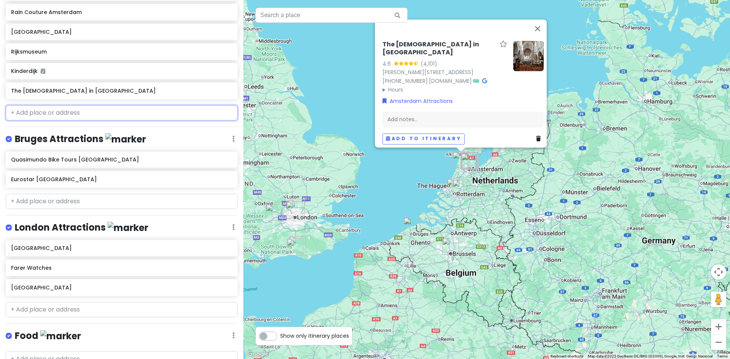
click at [54, 115] on input "text" at bounding box center [122, 112] width 232 height 15
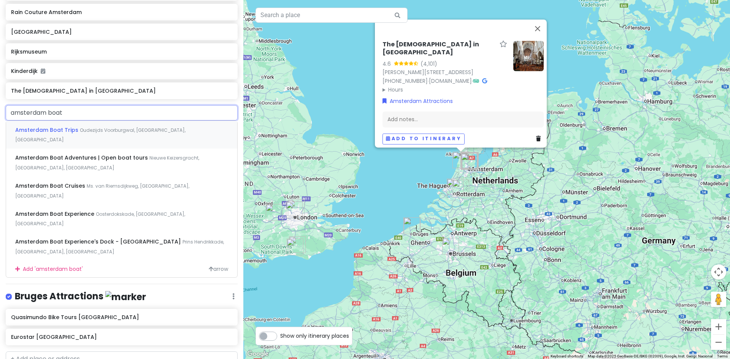
type input "amsterdam boat e"
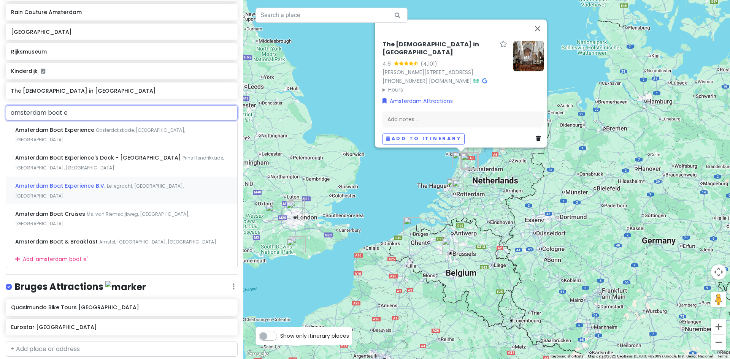
click at [86, 182] on span "Amsterdam Boat Experience B.V." at bounding box center [61, 186] width 92 height 8
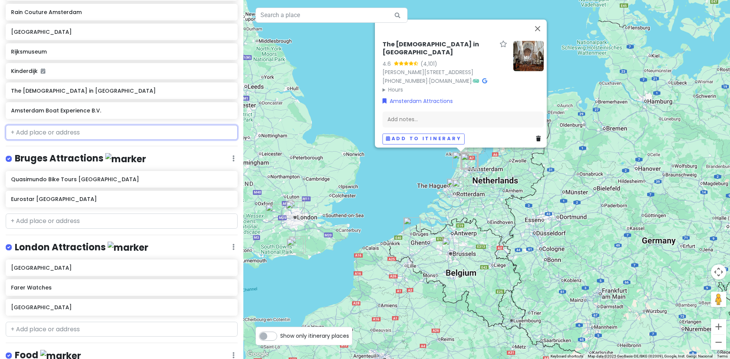
scroll to position [335, 0]
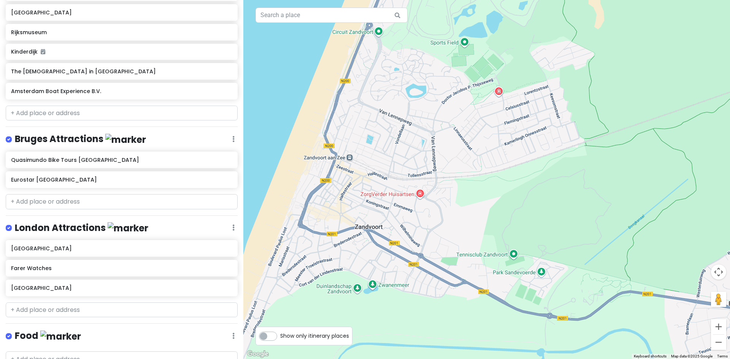
drag, startPoint x: 427, startPoint y: 158, endPoint x: 438, endPoint y: 197, distance: 40.3
click at [438, 197] on div "Amsterdam Boat Experience B.V. 4.1 (119) [STREET_ADDRESS] [PHONE_NUMBER] · [DOM…" at bounding box center [486, 179] width 487 height 359
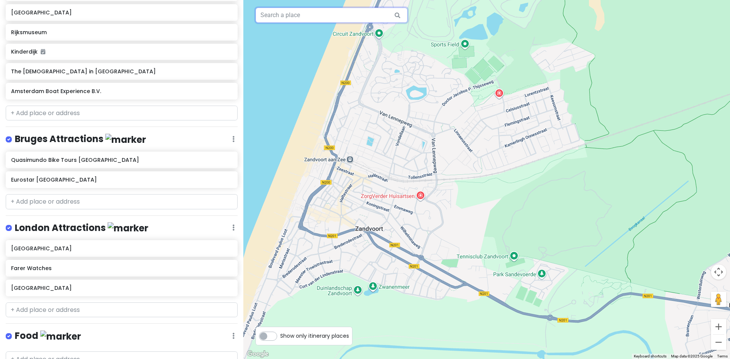
click at [325, 16] on input "text" at bounding box center [331, 15] width 152 height 15
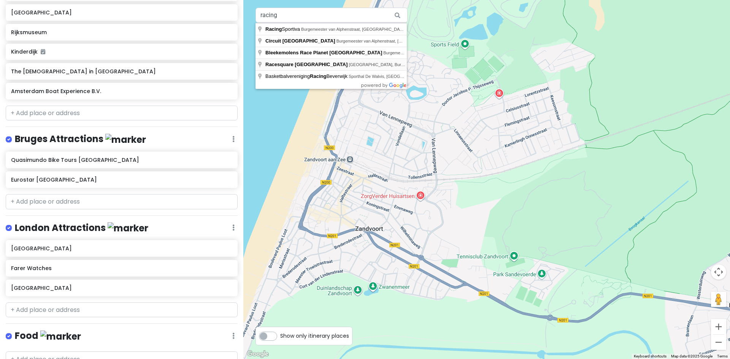
type input "Racesquare [GEOGRAPHIC_DATA], [GEOGRAPHIC_DATA], [GEOGRAPHIC_DATA], [GEOGRAPHIC…"
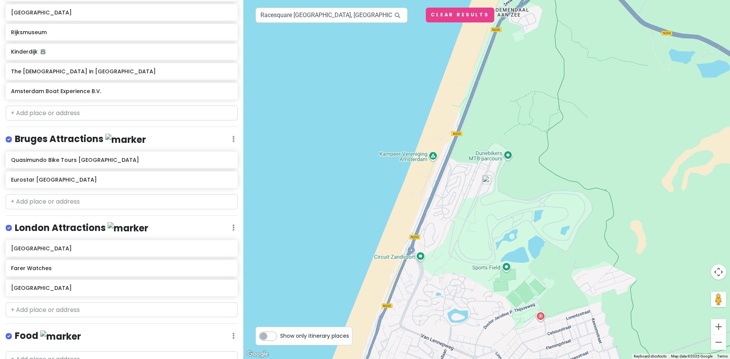
click at [489, 182] on img at bounding box center [486, 179] width 15 height 15
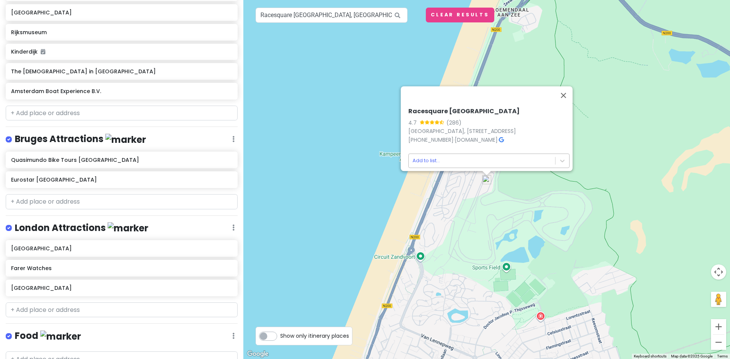
click at [475, 155] on body "Europe 2026 Private Change Dates Make a Copy Delete Trip Give Feedback 💡 Suppor…" at bounding box center [365, 179] width 730 height 359
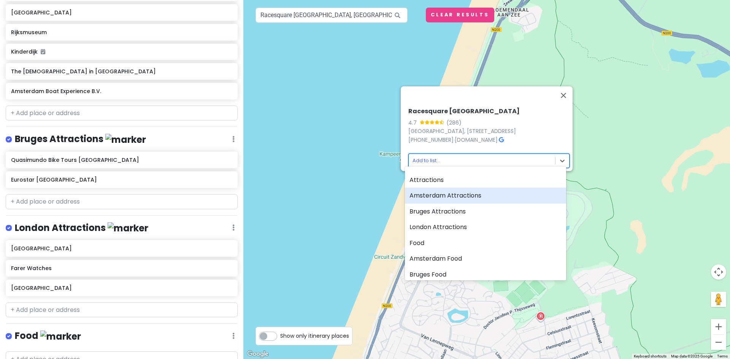
click at [446, 197] on div "Amsterdam Attractions" at bounding box center [485, 196] width 161 height 16
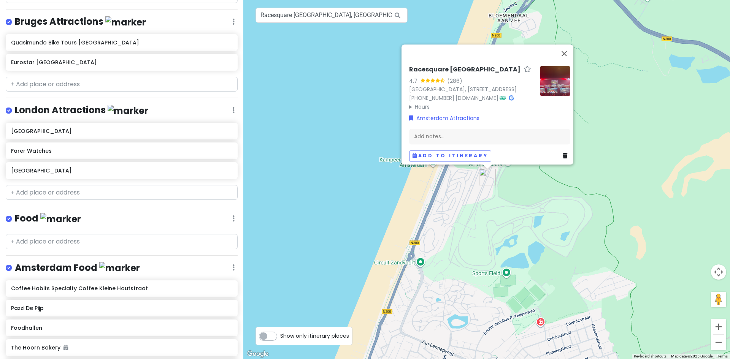
scroll to position [583, 0]
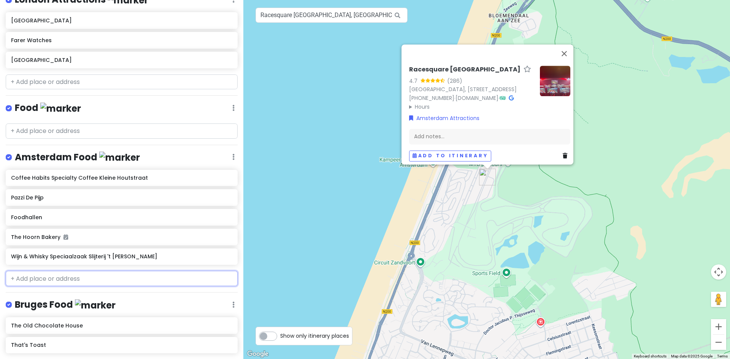
click at [41, 274] on input "text" at bounding box center [122, 278] width 232 height 15
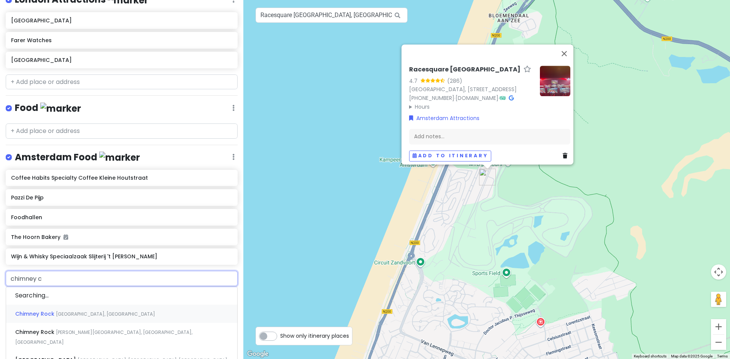
type input "chimney ca"
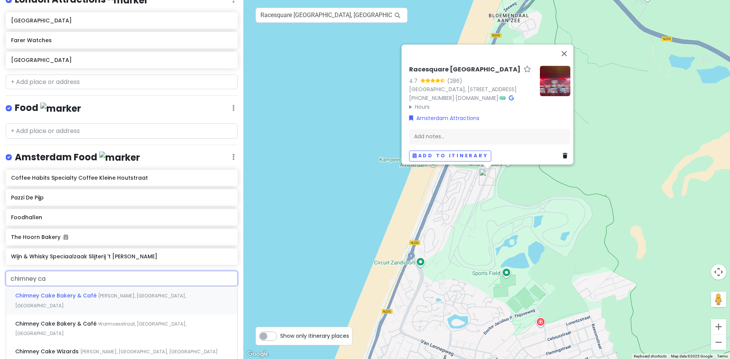
click at [75, 292] on span "Chimney Cake Bakery & Café" at bounding box center [56, 296] width 83 height 8
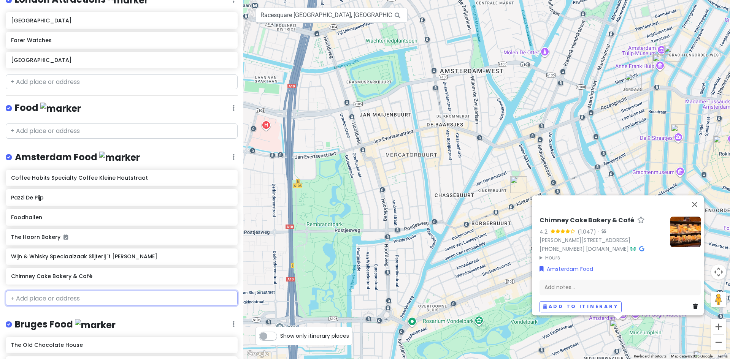
click at [62, 295] on input "text" at bounding box center [122, 298] width 232 height 15
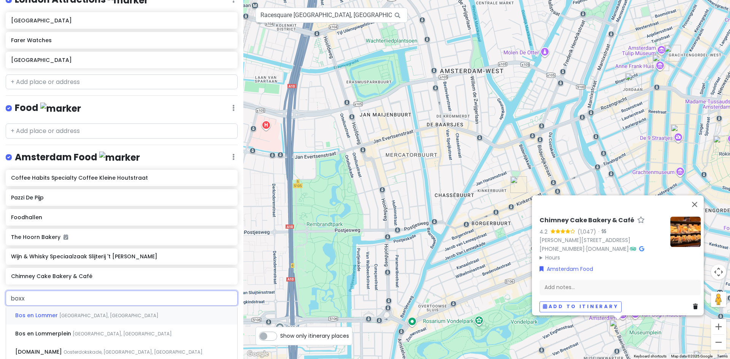
type input "boxx"
click at [53, 330] on span "Box Sociaal Jordaan" at bounding box center [44, 334] width 59 height 8
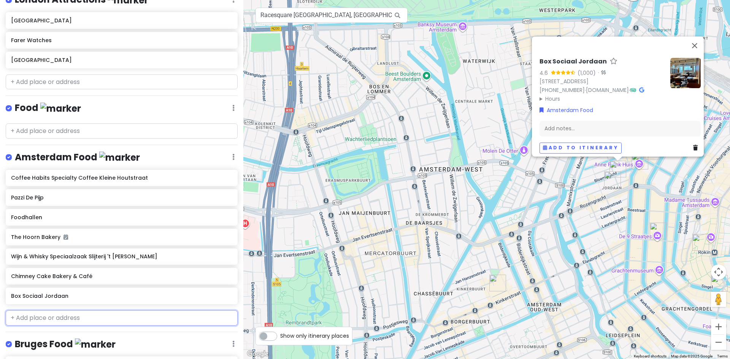
click at [51, 312] on input "text" at bounding box center [122, 318] width 232 height 15
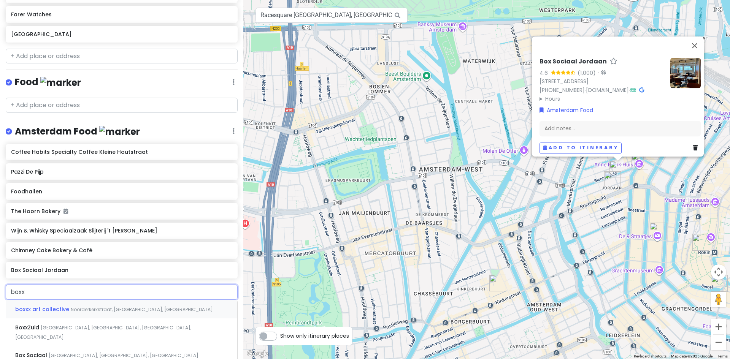
scroll to position [621, 0]
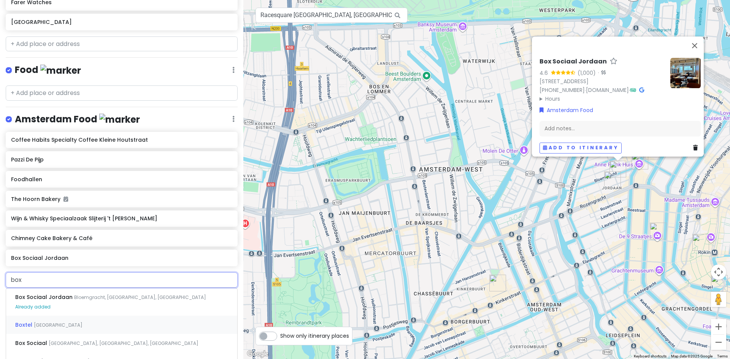
type input "box"
click at [80, 324] on span "[GEOGRAPHIC_DATA], [GEOGRAPHIC_DATA], [GEOGRAPHIC_DATA]" at bounding box center [124, 325] width 150 height 6
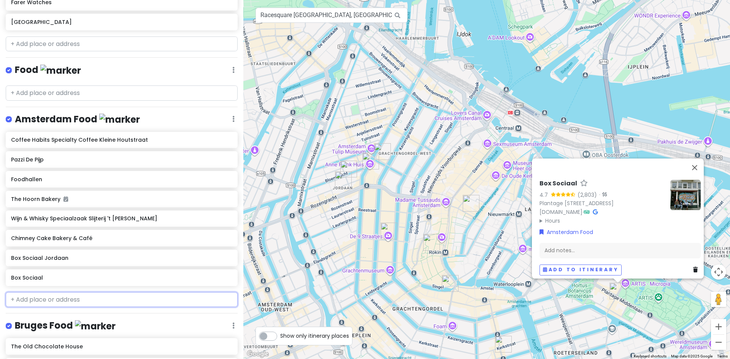
click at [36, 297] on input "text" at bounding box center [122, 299] width 232 height 15
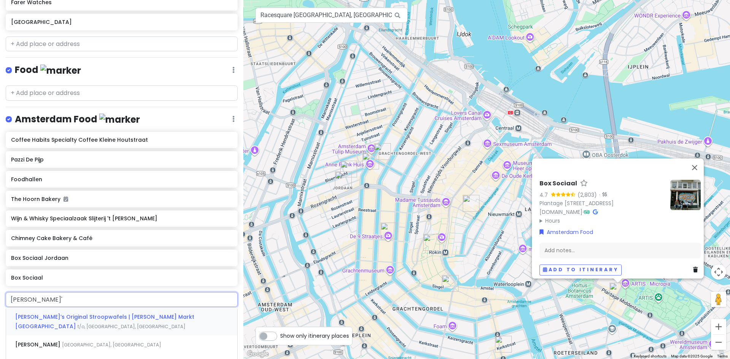
type input "[PERSON_NAME]'s"
click at [75, 316] on span "[PERSON_NAME]’s Original Stroopwafels | [PERSON_NAME] Markt [GEOGRAPHIC_DATA]" at bounding box center [104, 321] width 179 height 17
